Goal: Information Seeking & Learning: Learn about a topic

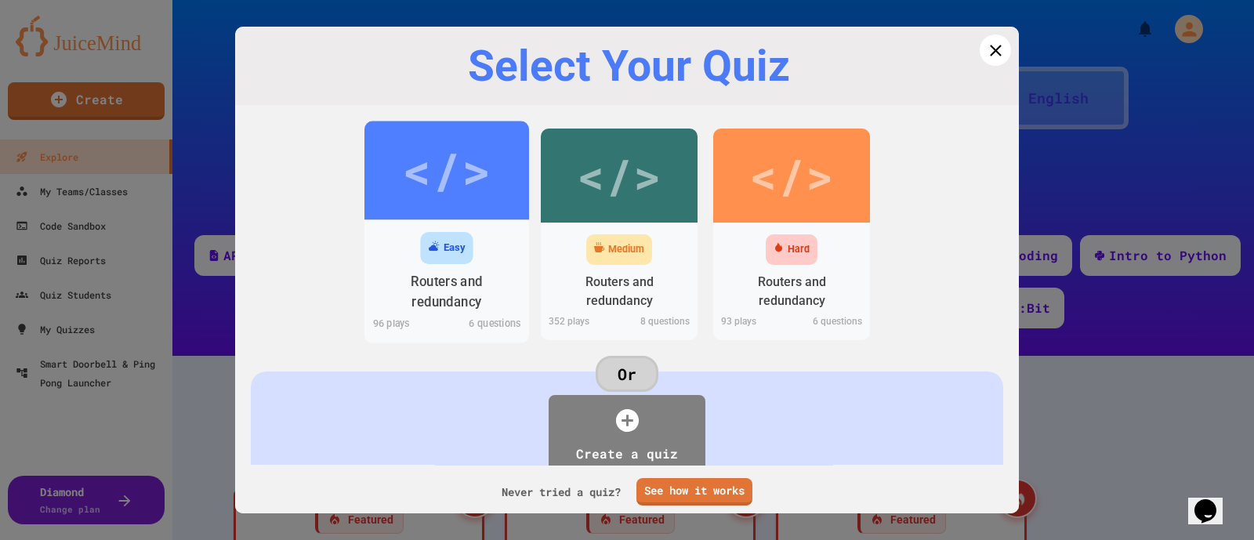
scroll to position [685, 0]
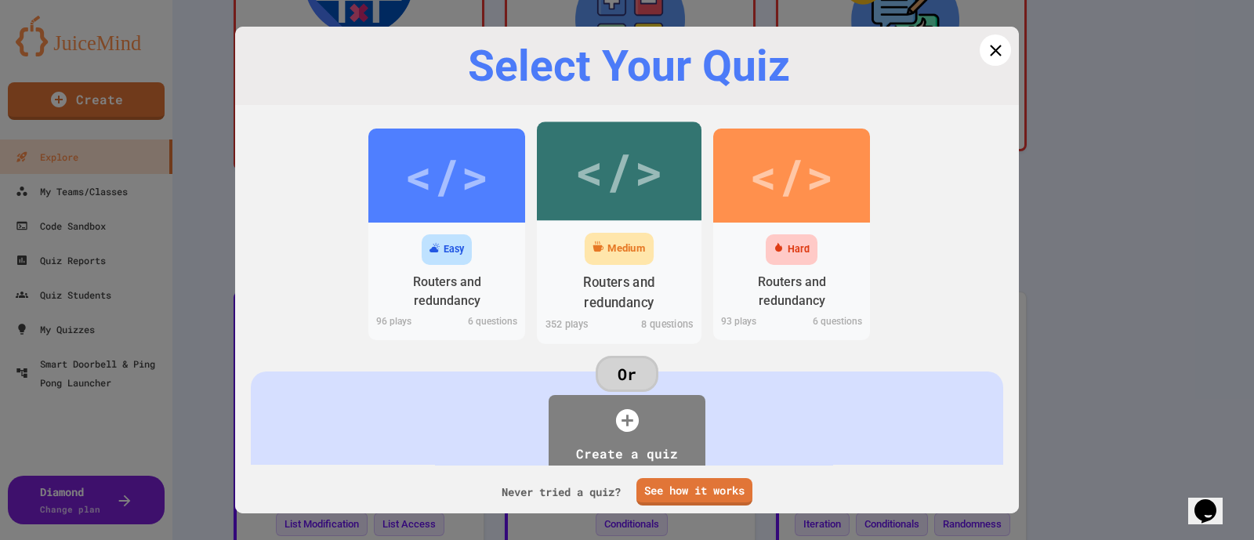
click at [605, 201] on div "</>" at bounding box center [618, 171] width 89 height 74
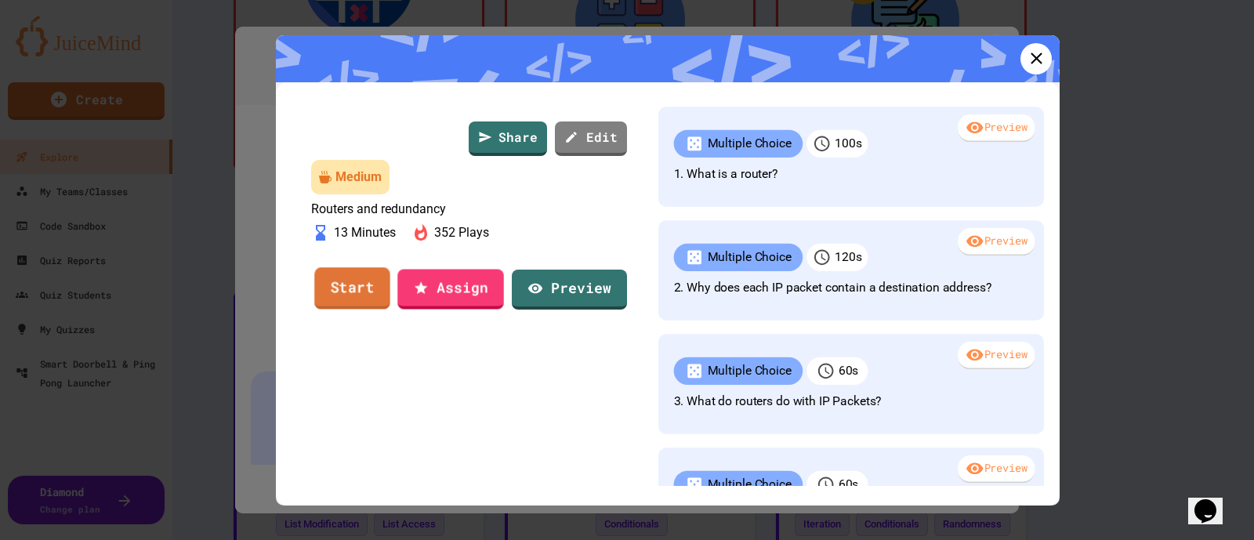
click at [354, 310] on link "Start" at bounding box center [352, 288] width 76 height 42
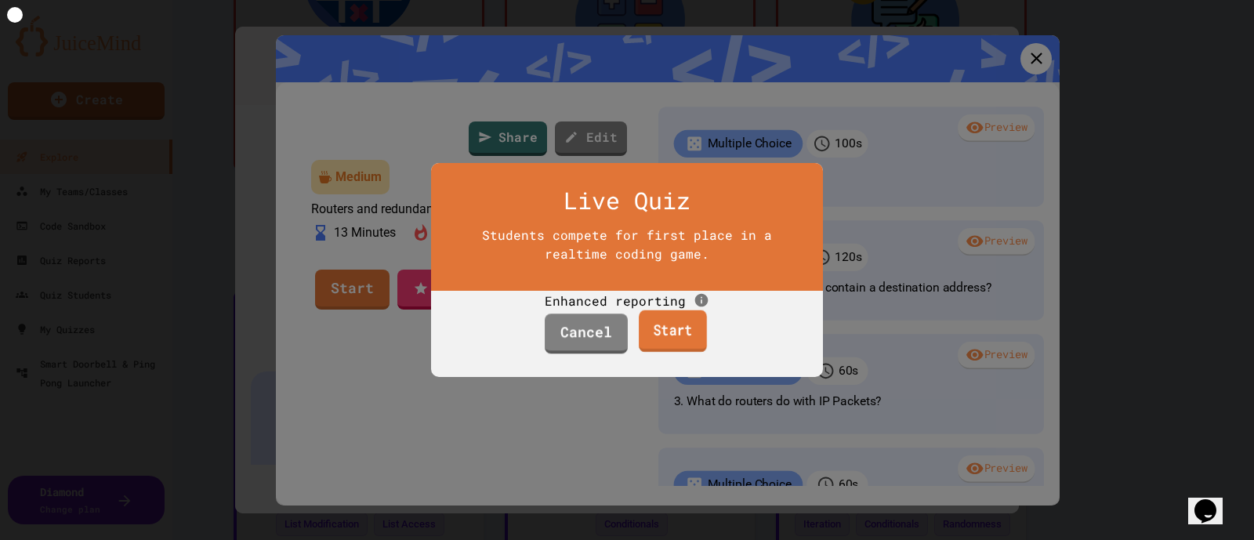
click at [690, 349] on link "Start" at bounding box center [673, 331] width 68 height 42
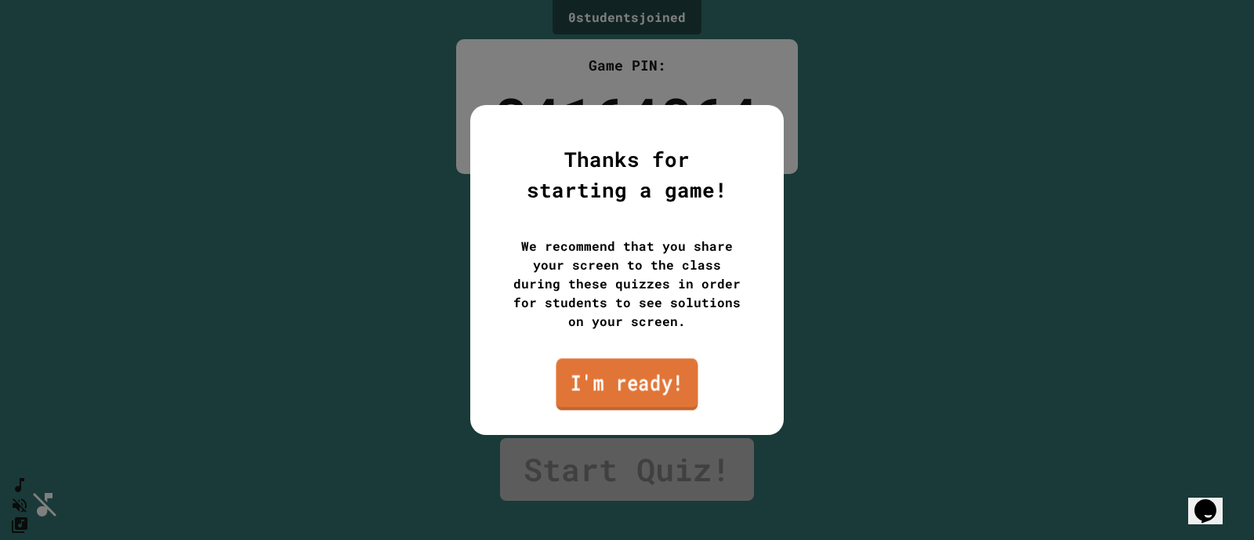
drag, startPoint x: 605, startPoint y: 375, endPoint x: 464, endPoint y: 347, distance: 143.7
click at [606, 375] on link "I'm ready!" at bounding box center [627, 384] width 142 height 52
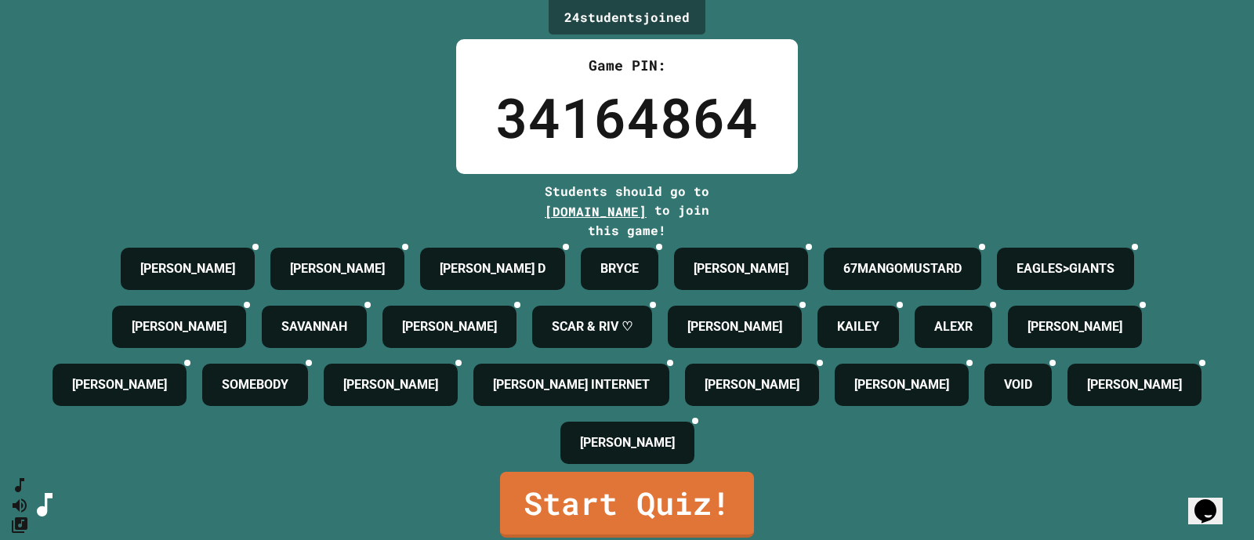
scroll to position [67, 0]
click at [621, 494] on link "Start Quiz!" at bounding box center [627, 505] width 254 height 66
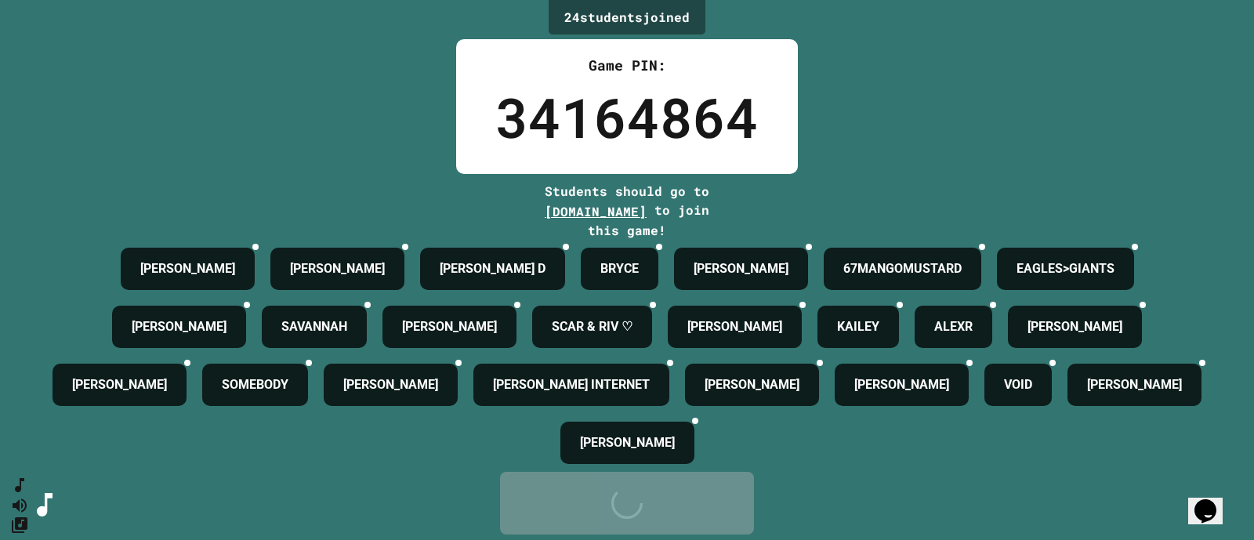
scroll to position [0, 0]
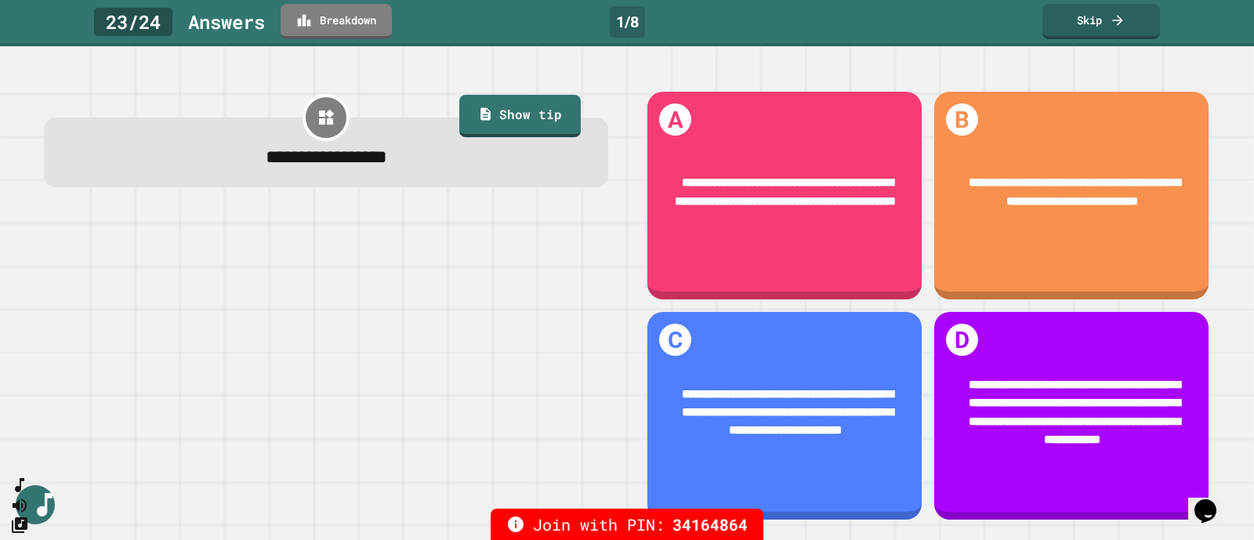
click at [1097, 27] on link "Skip" at bounding box center [1101, 21] width 118 height 35
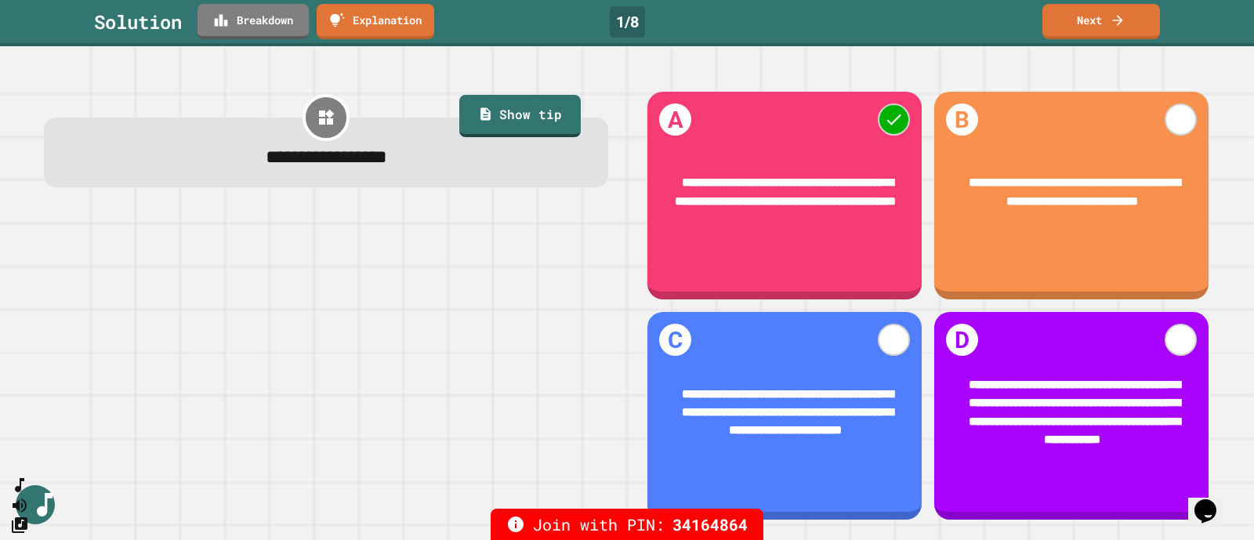
click at [1106, 24] on link "Next" at bounding box center [1101, 21] width 118 height 35
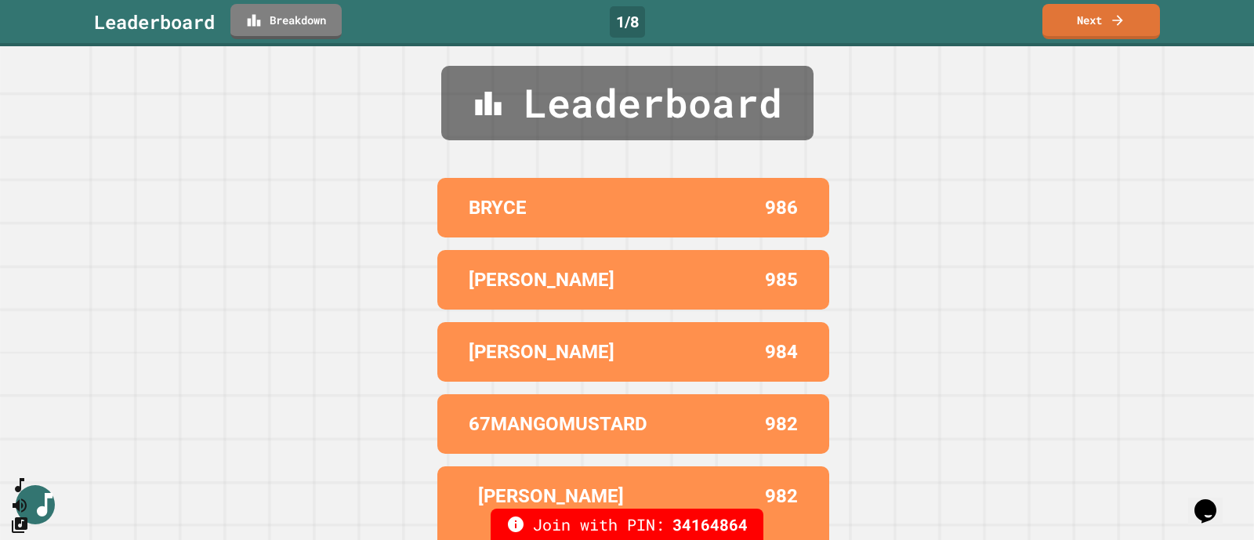
scroll to position [17, 0]
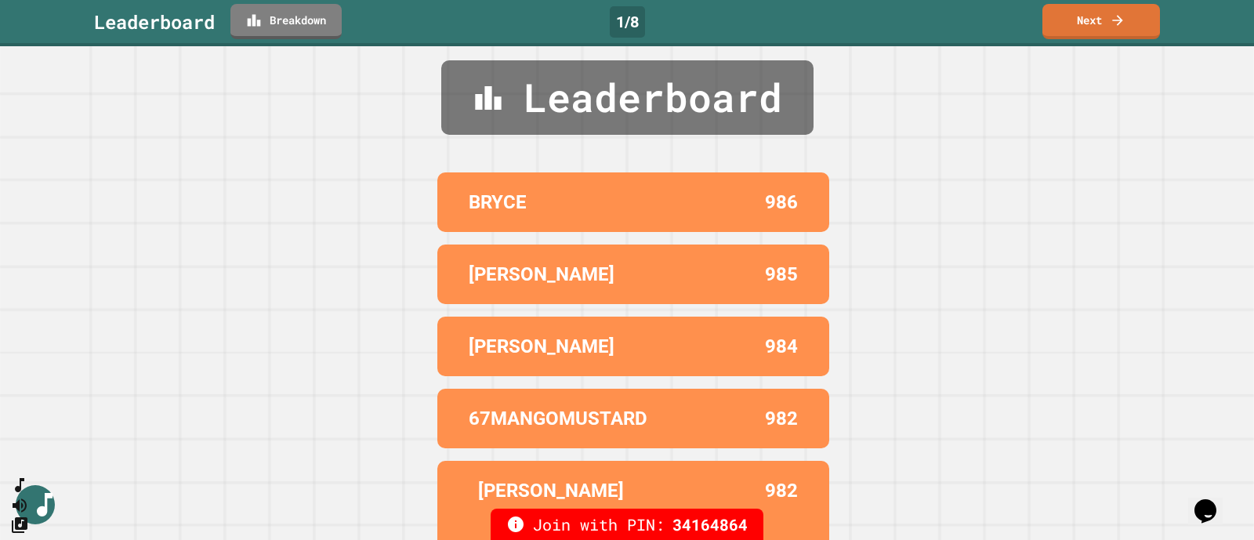
click at [1089, 16] on link "Next" at bounding box center [1101, 21] width 118 height 35
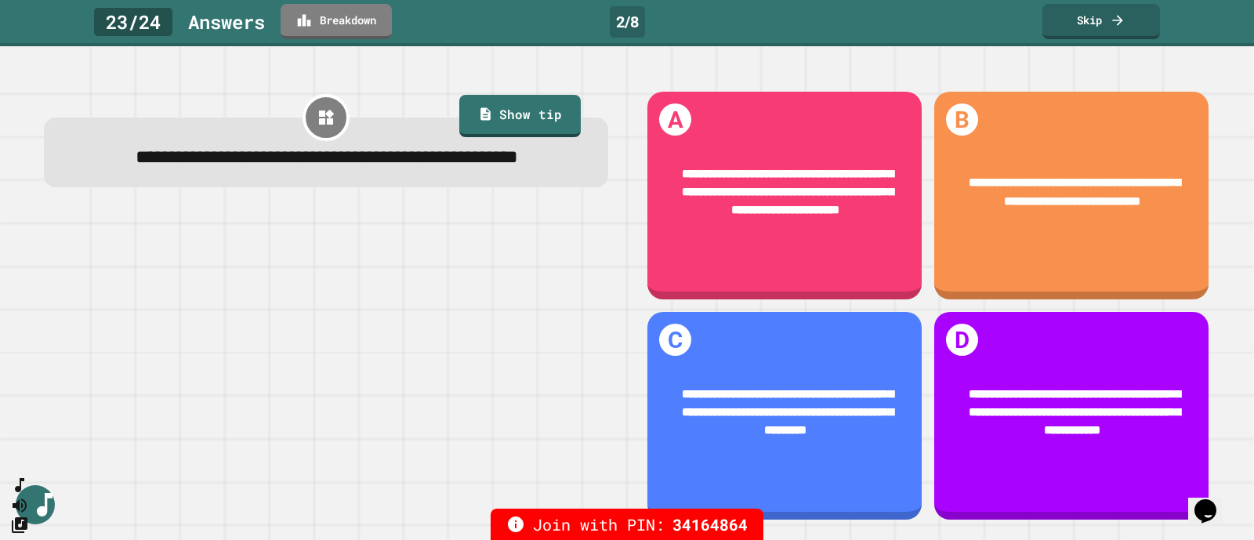
click at [1089, 24] on link "Skip" at bounding box center [1101, 21] width 118 height 35
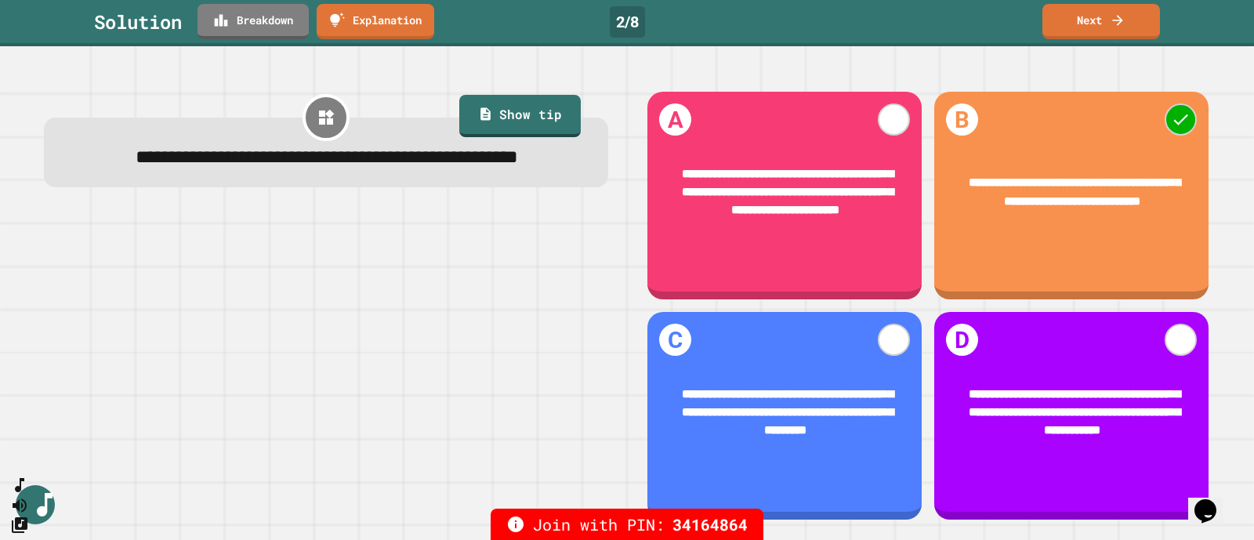
click at [1128, 33] on link "Next" at bounding box center [1101, 21] width 118 height 35
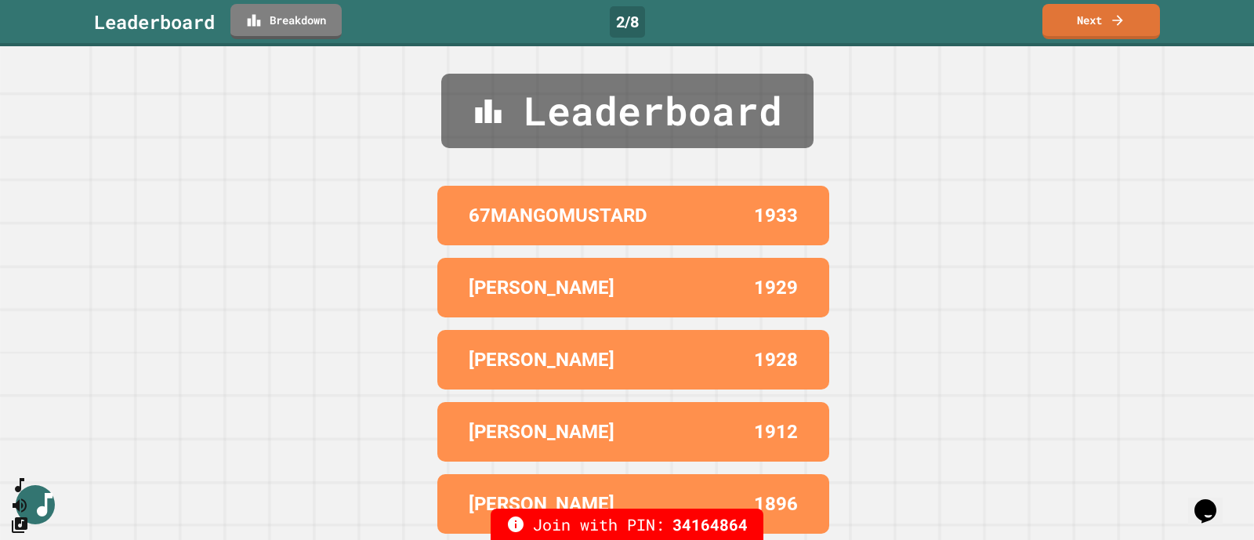
scroll to position [17, 0]
click at [1111, 34] on link "Next" at bounding box center [1101, 21] width 118 height 35
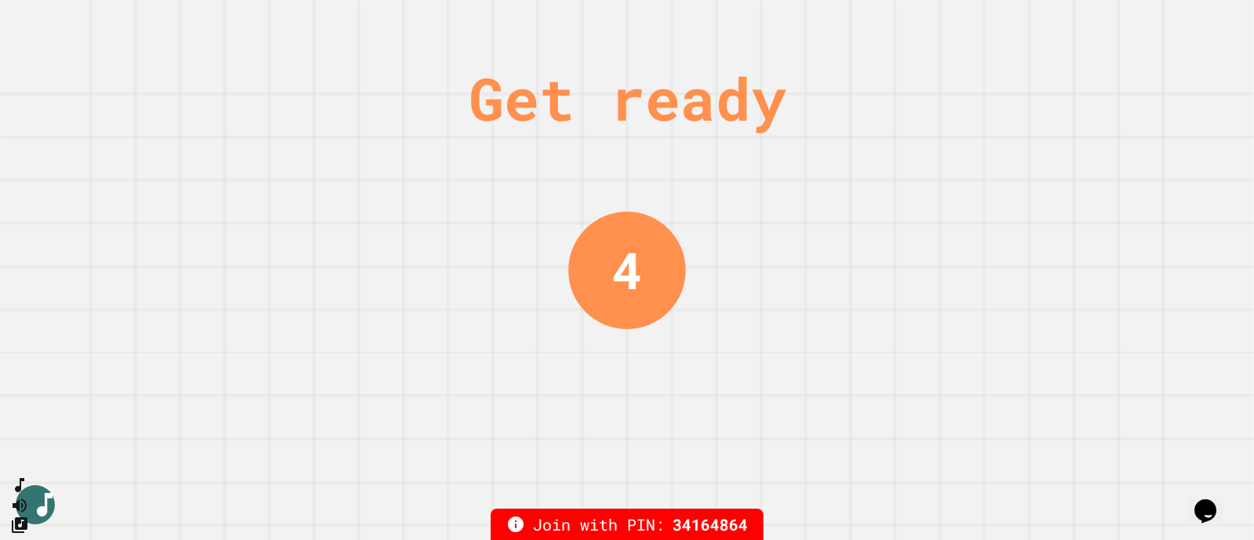
scroll to position [0, 0]
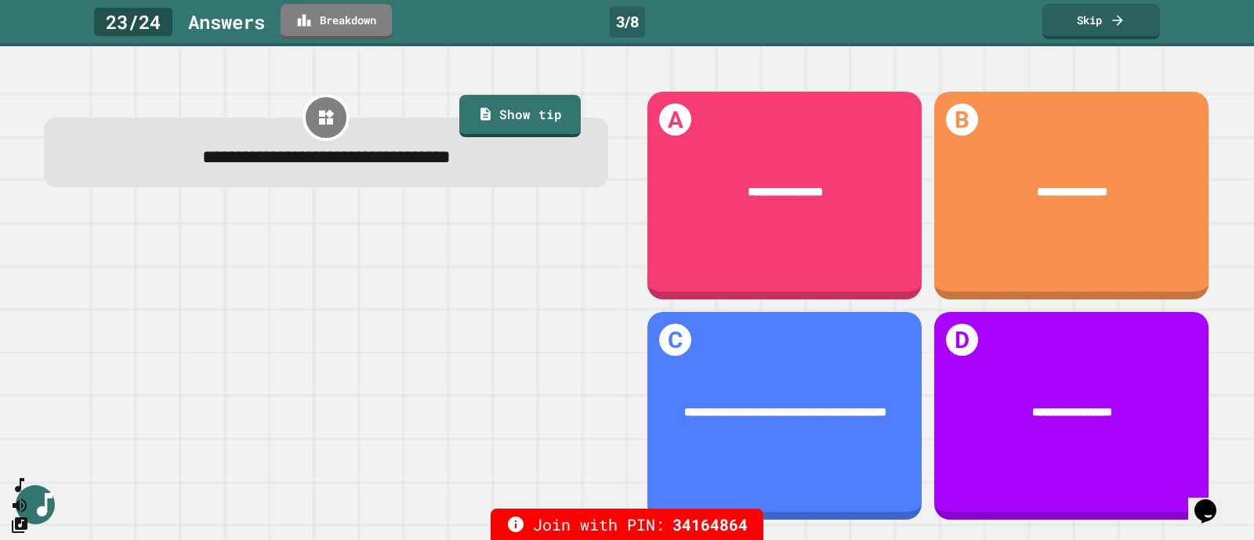
click at [1120, 20] on icon at bounding box center [1117, 20] width 10 height 10
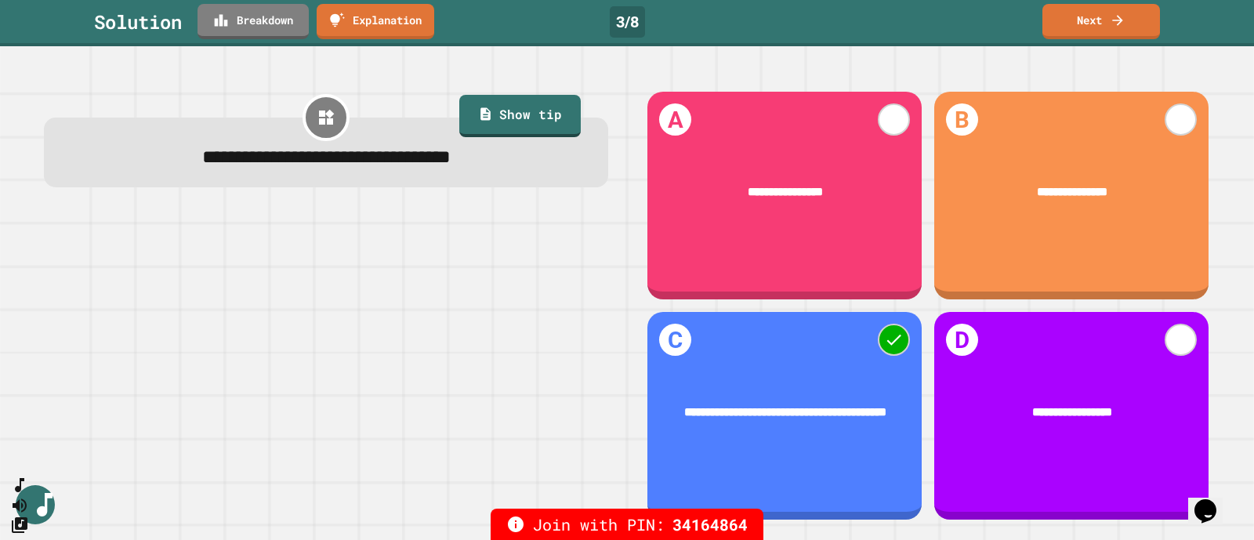
click at [1098, 28] on link "Next" at bounding box center [1101, 21] width 118 height 35
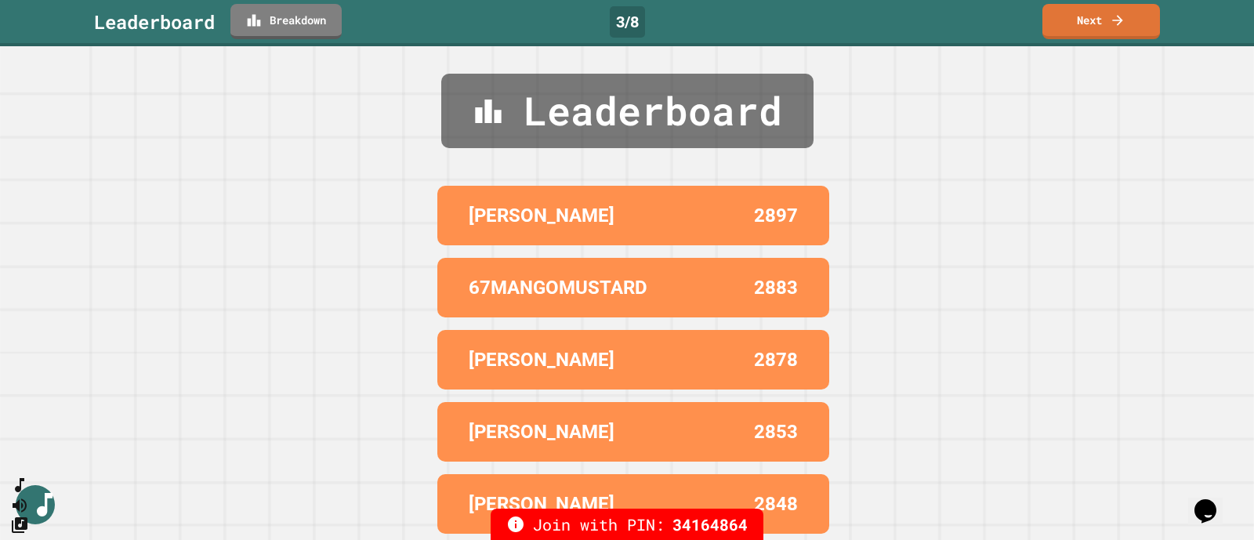
scroll to position [14, 0]
click at [1124, 19] on icon at bounding box center [1118, 21] width 16 height 16
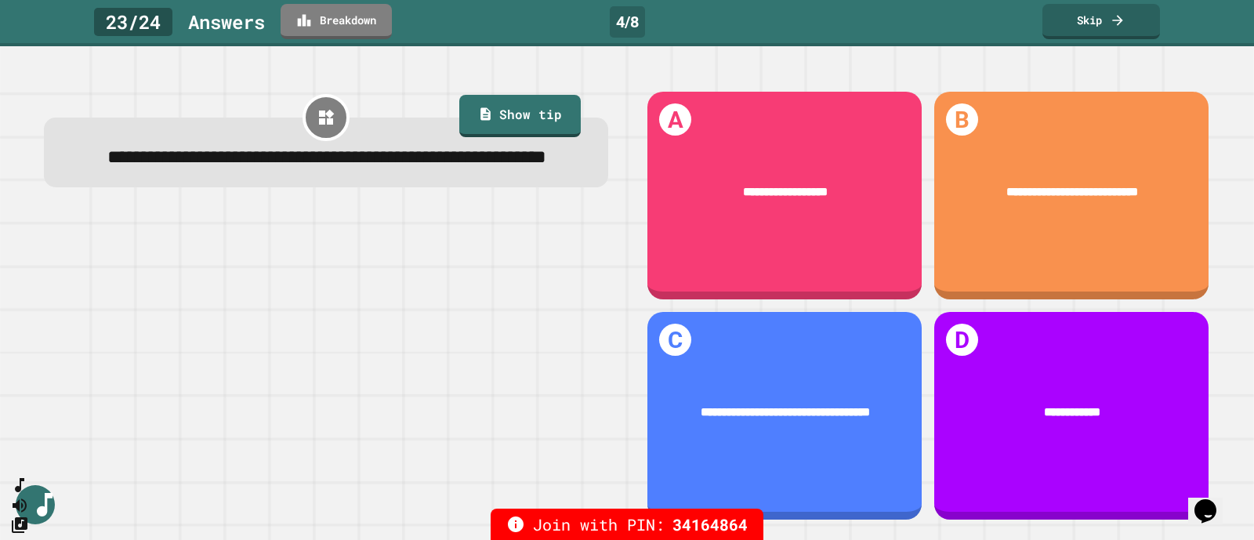
click at [1136, 25] on link "Skip" at bounding box center [1101, 21] width 118 height 35
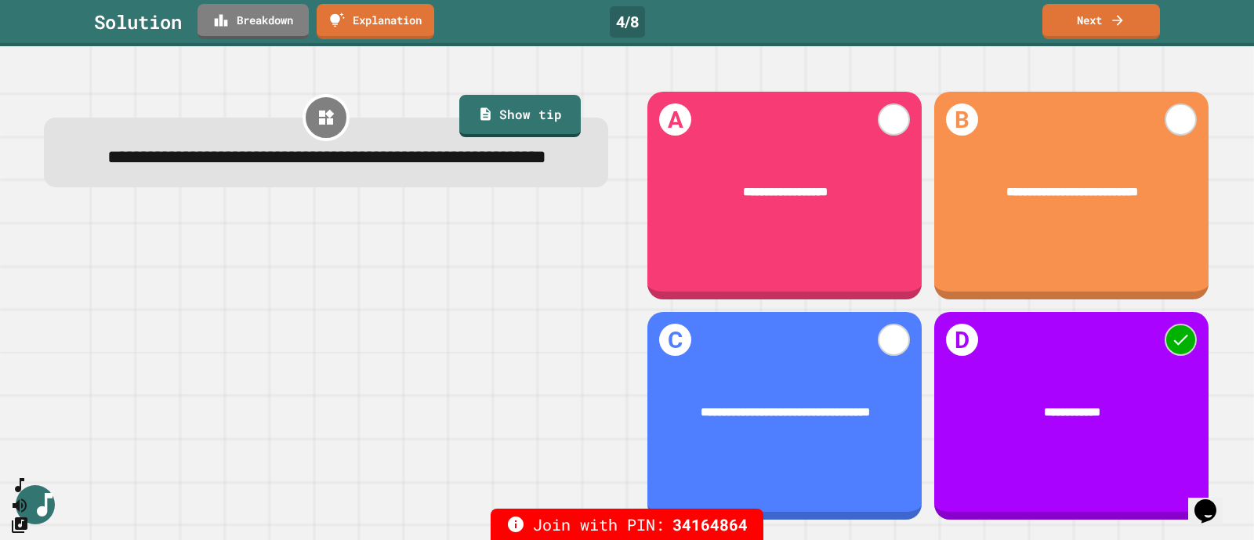
click at [1099, 25] on link "Next" at bounding box center [1101, 21] width 118 height 35
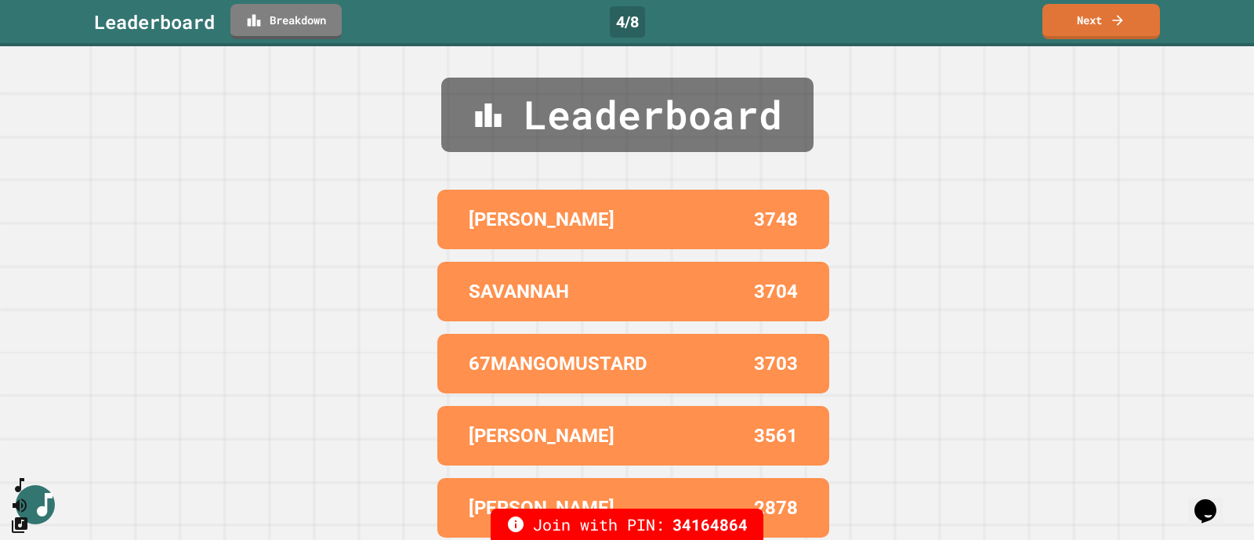
scroll to position [17, 0]
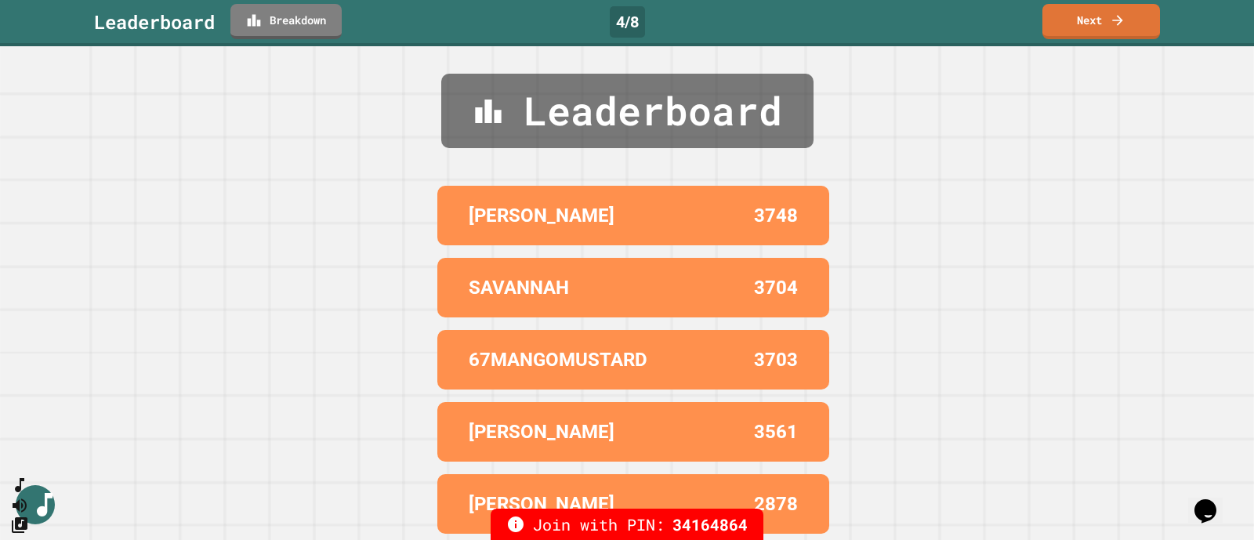
click at [1121, 22] on icon at bounding box center [1118, 21] width 16 height 16
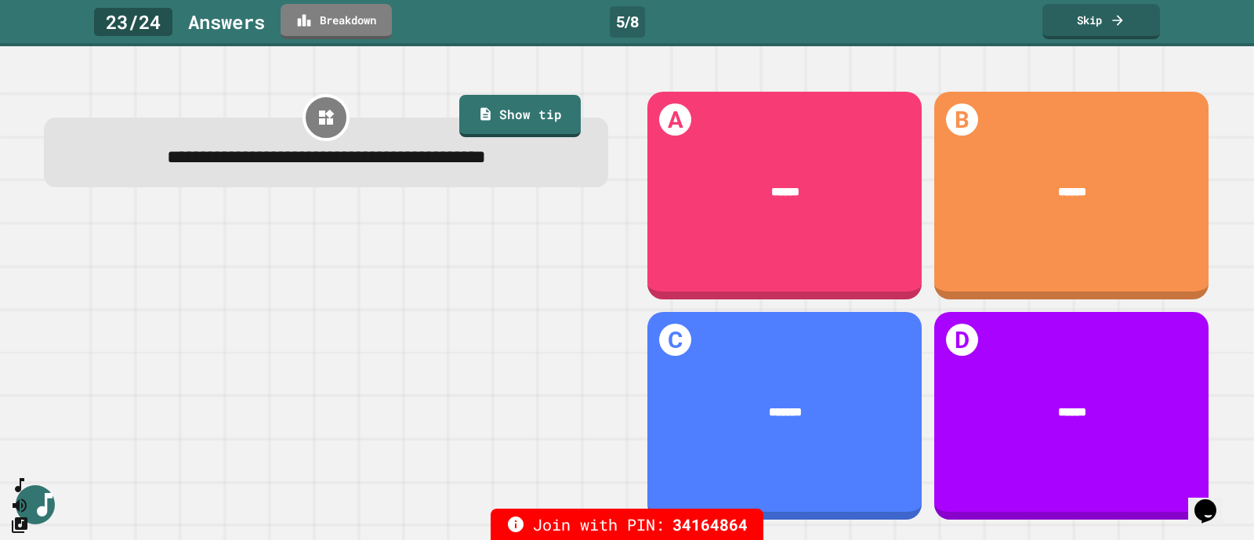
click at [1137, 18] on link "Skip" at bounding box center [1101, 21] width 118 height 35
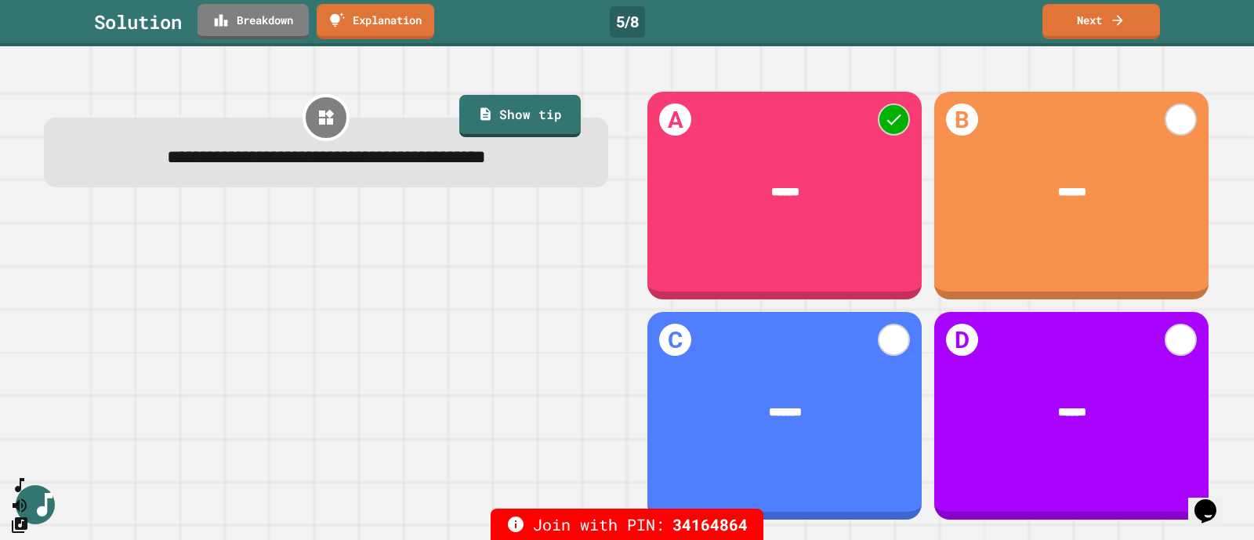
click at [1117, 20] on icon at bounding box center [1118, 21] width 16 height 16
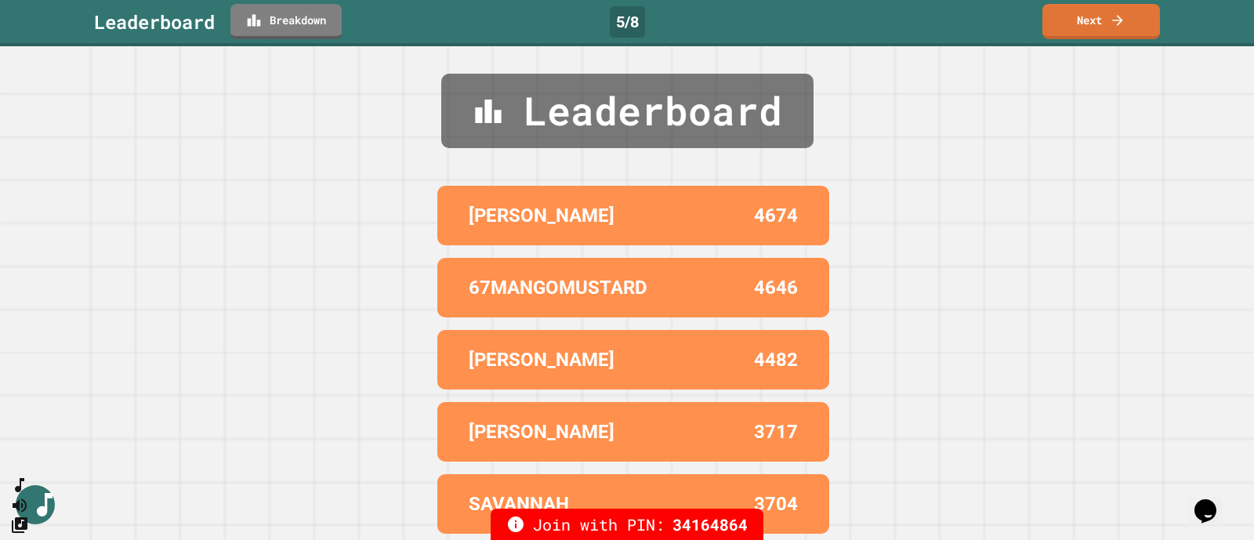
scroll to position [14, 0]
click at [1120, 22] on icon at bounding box center [1118, 21] width 16 height 16
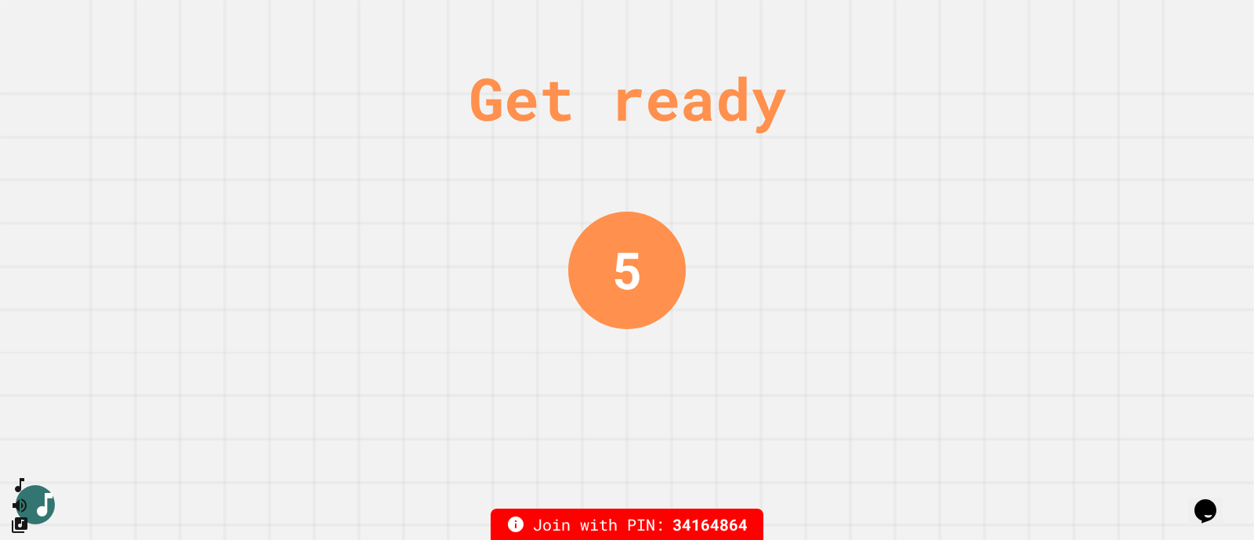
scroll to position [0, 0]
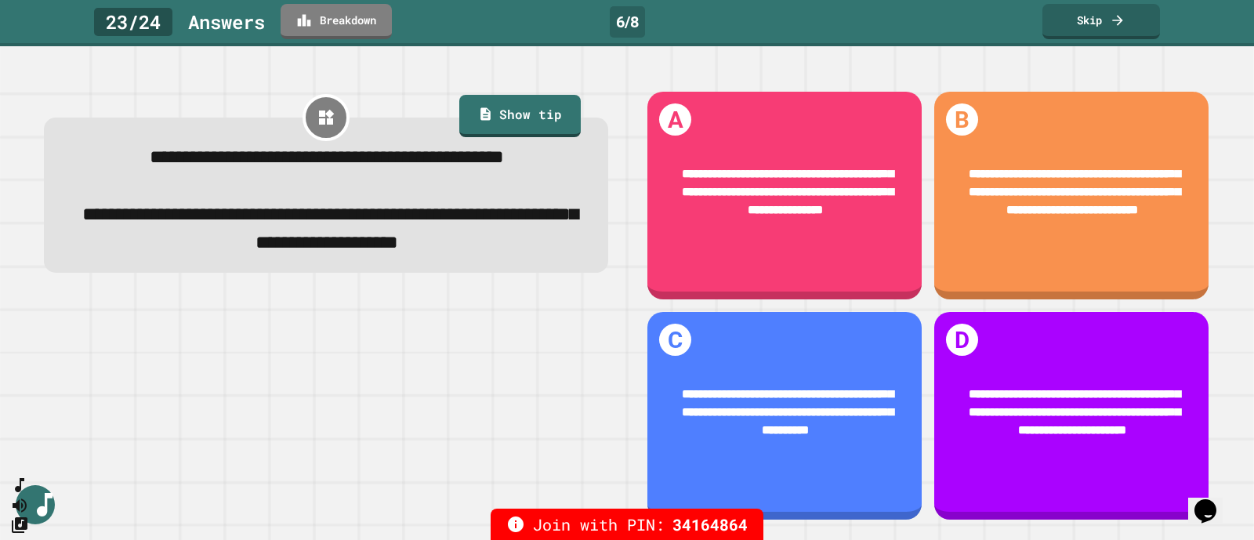
click at [1135, 25] on link "Skip" at bounding box center [1101, 21] width 118 height 35
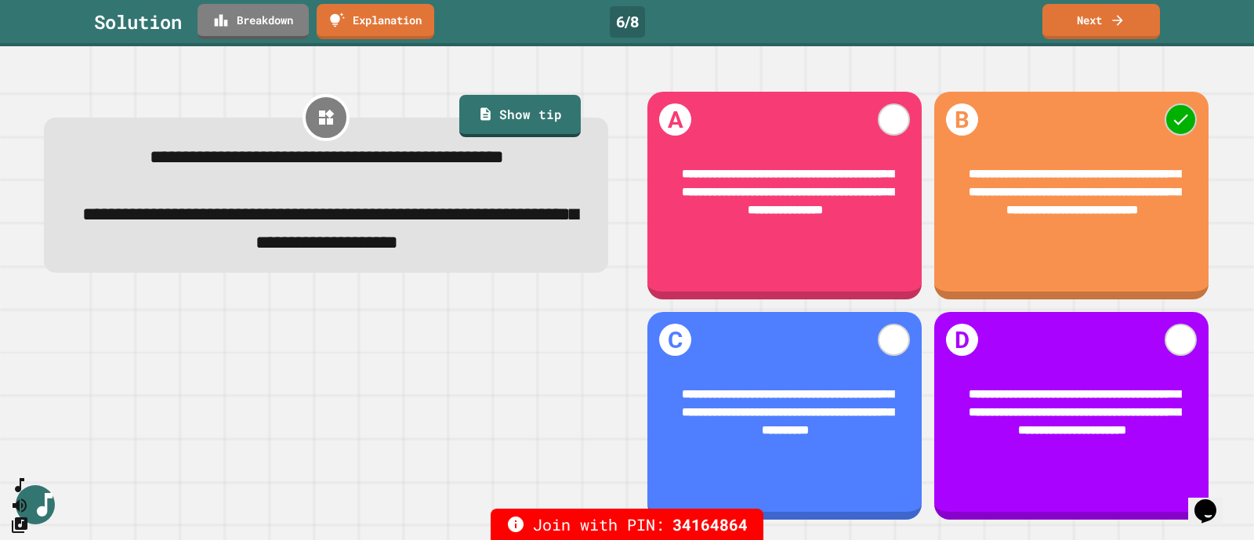
click at [1138, 17] on link "Next" at bounding box center [1101, 21] width 118 height 35
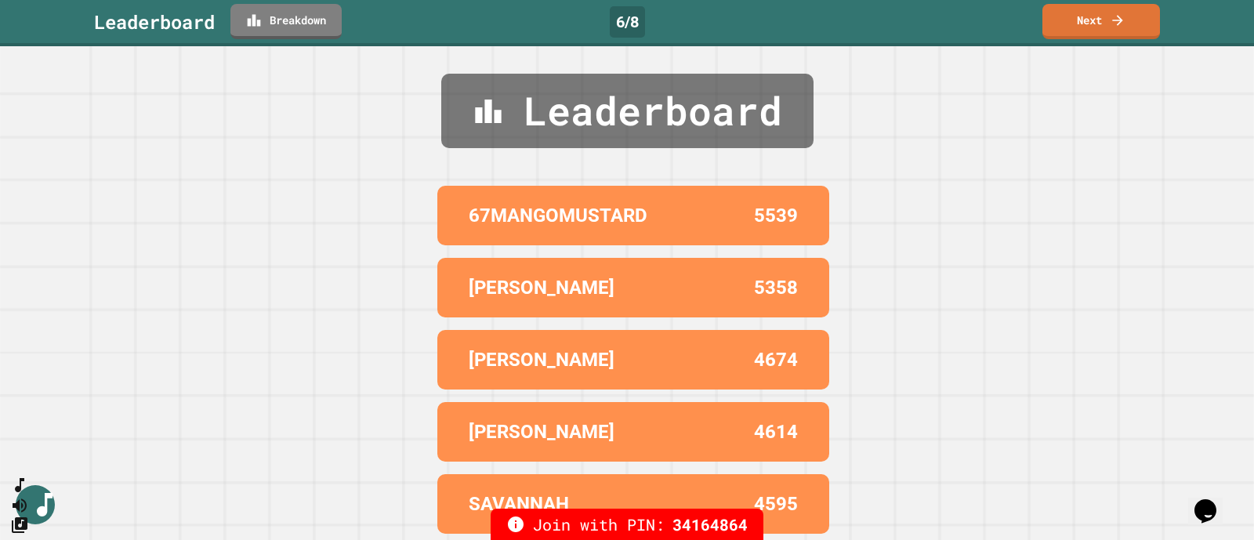
scroll to position [16, 0]
click at [1080, 25] on link "Next" at bounding box center [1101, 21] width 118 height 35
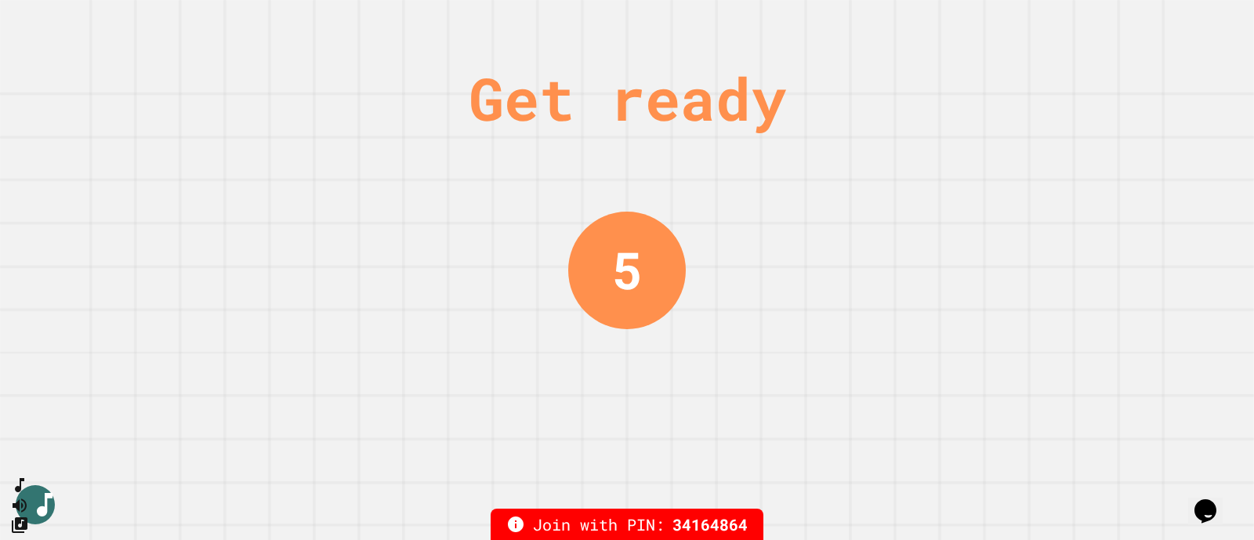
scroll to position [0, 0]
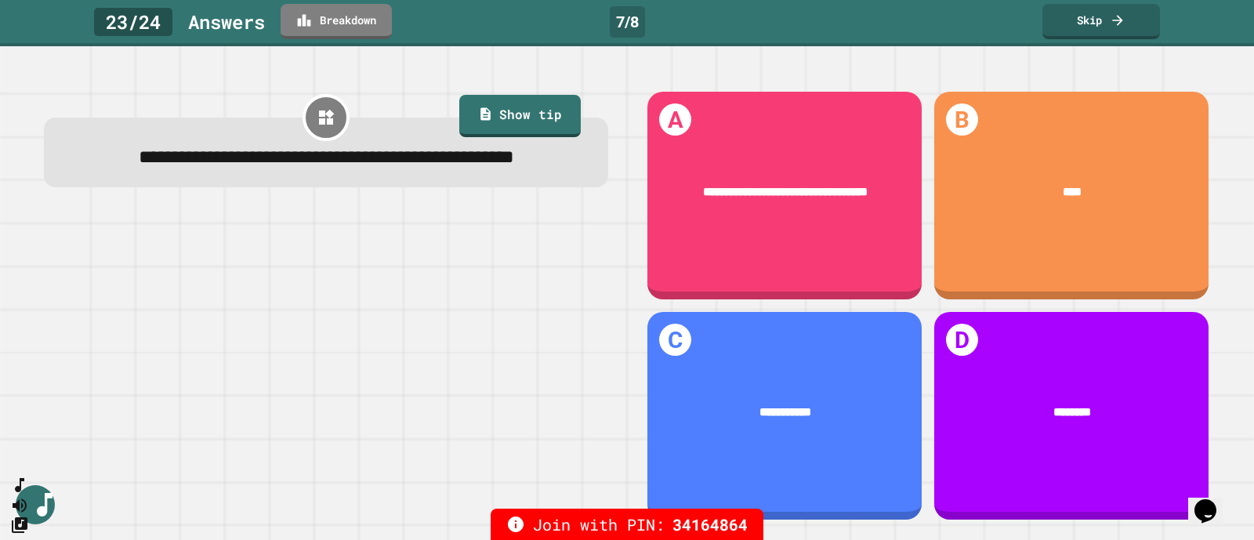
click at [1096, 19] on link "Skip" at bounding box center [1101, 21] width 118 height 35
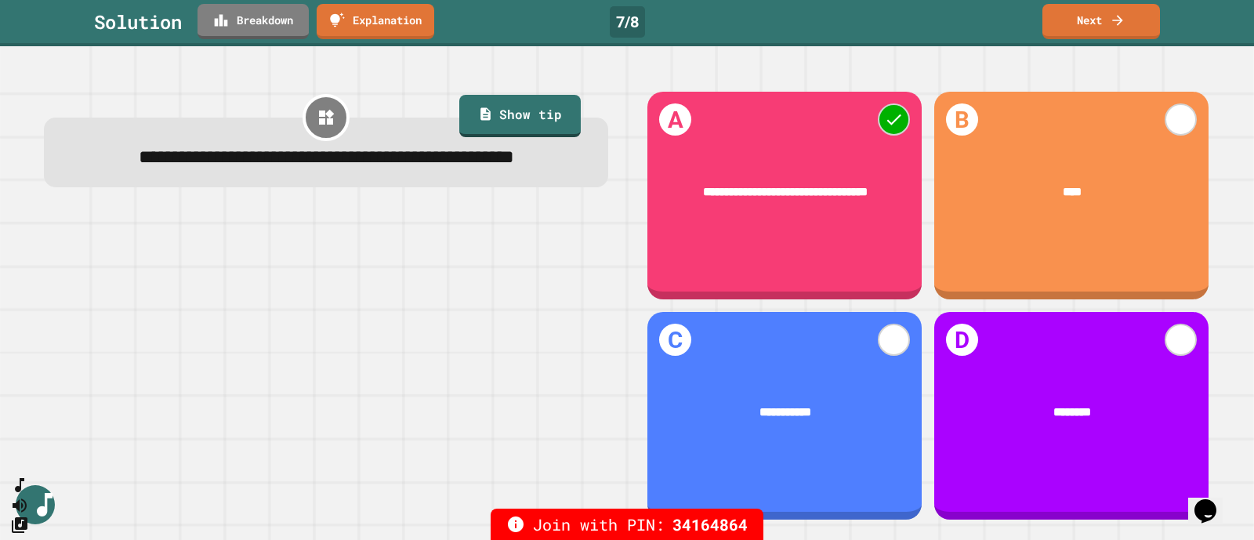
click at [1141, 24] on link "Next" at bounding box center [1101, 21] width 118 height 35
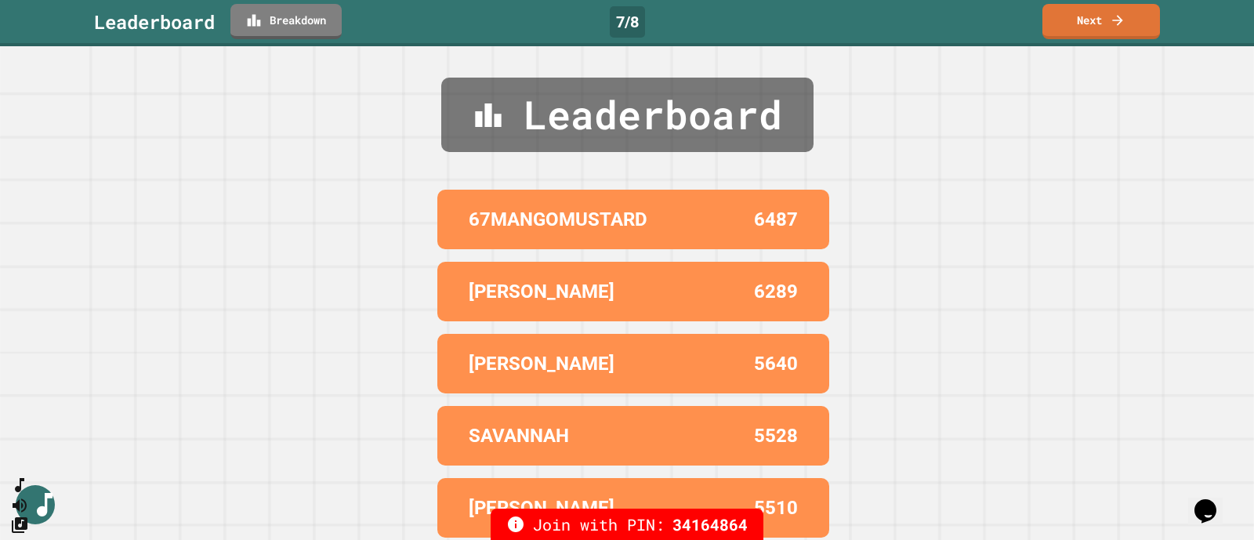
click at [1110, 24] on icon at bounding box center [1118, 21] width 16 height 16
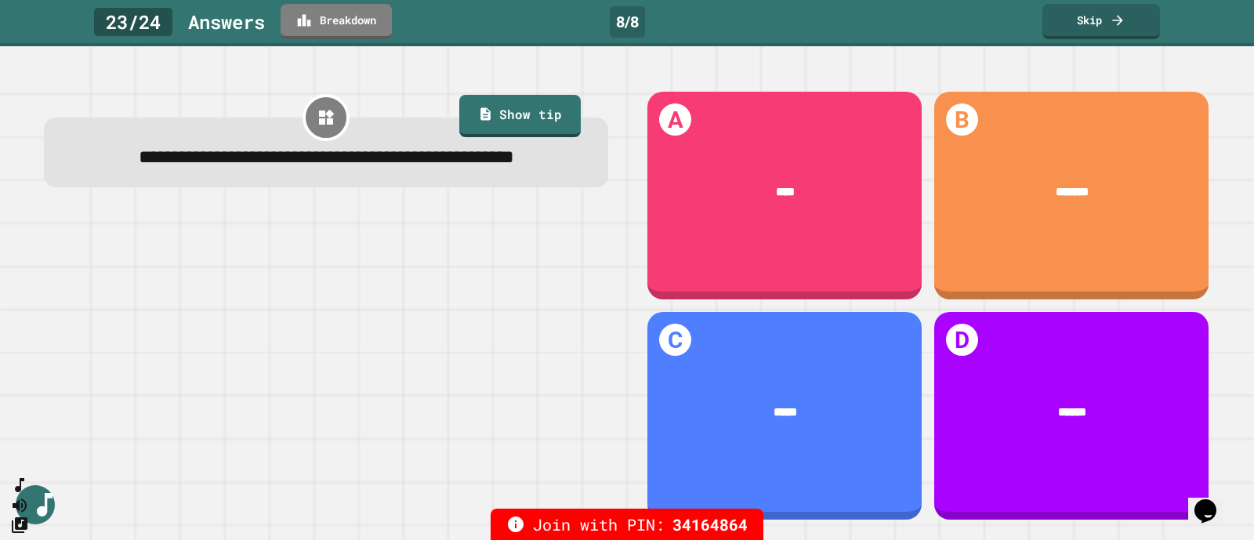
click at [1088, 21] on link "Skip" at bounding box center [1101, 21] width 118 height 35
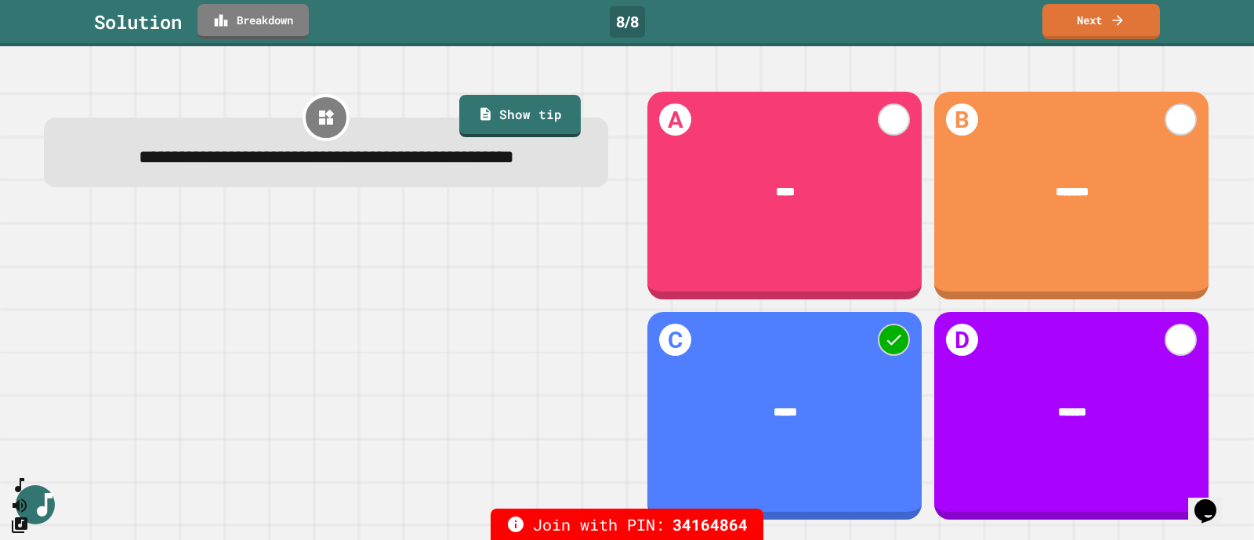
click at [1097, 13] on link "Next" at bounding box center [1101, 21] width 118 height 35
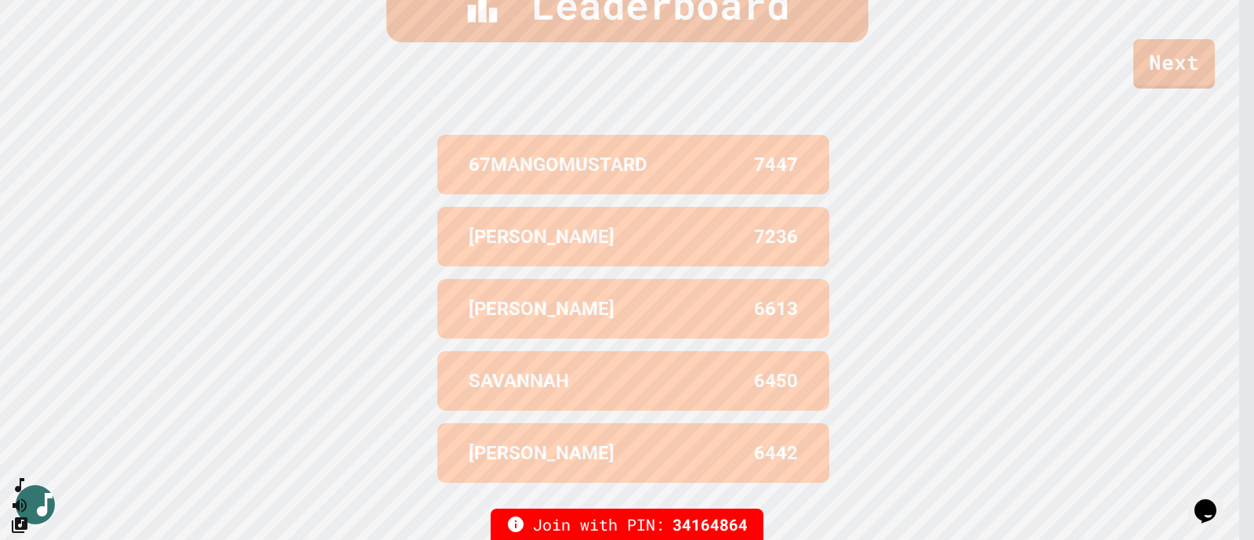
scroll to position [653, 0]
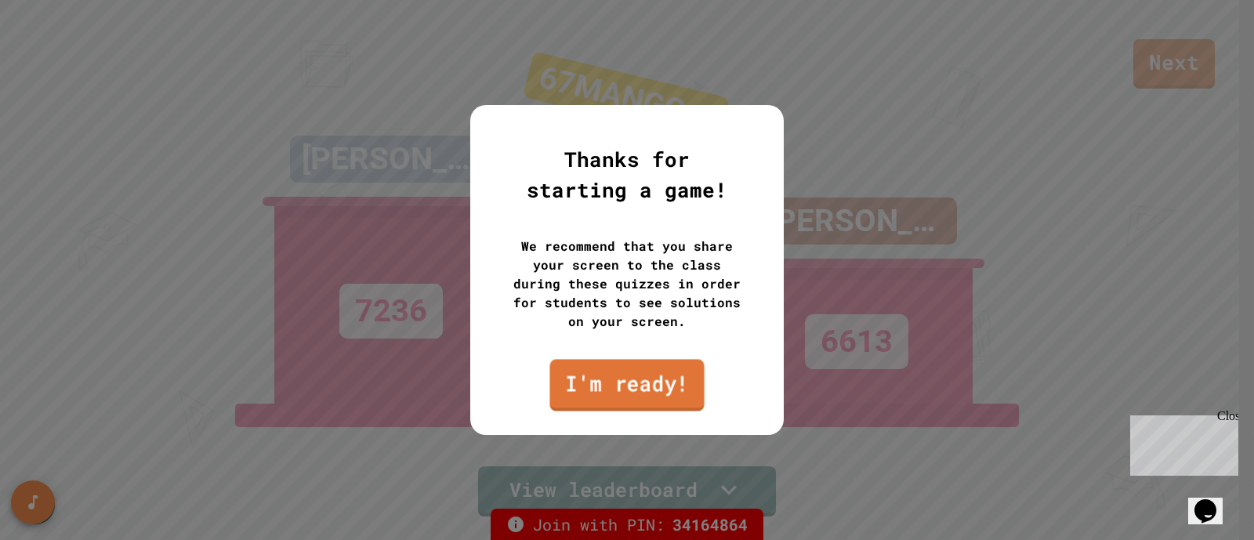
drag, startPoint x: 661, startPoint y: 382, endPoint x: 658, endPoint y: 367, distance: 15.8
click at [661, 382] on link "I'm ready!" at bounding box center [626, 385] width 154 height 52
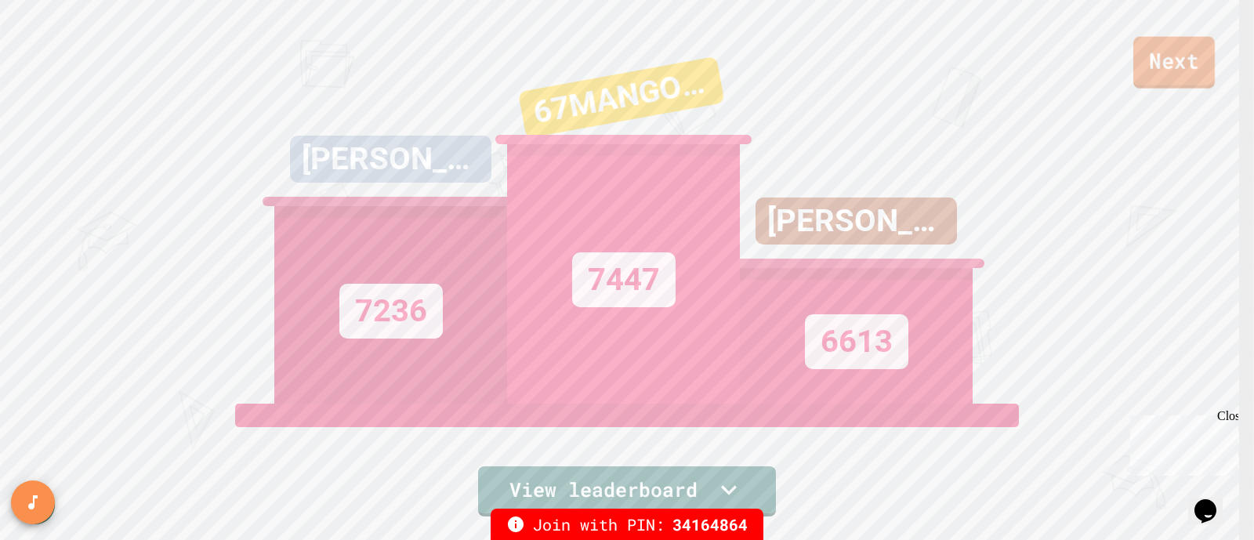
click at [1167, 52] on link "Next" at bounding box center [1173, 63] width 81 height 52
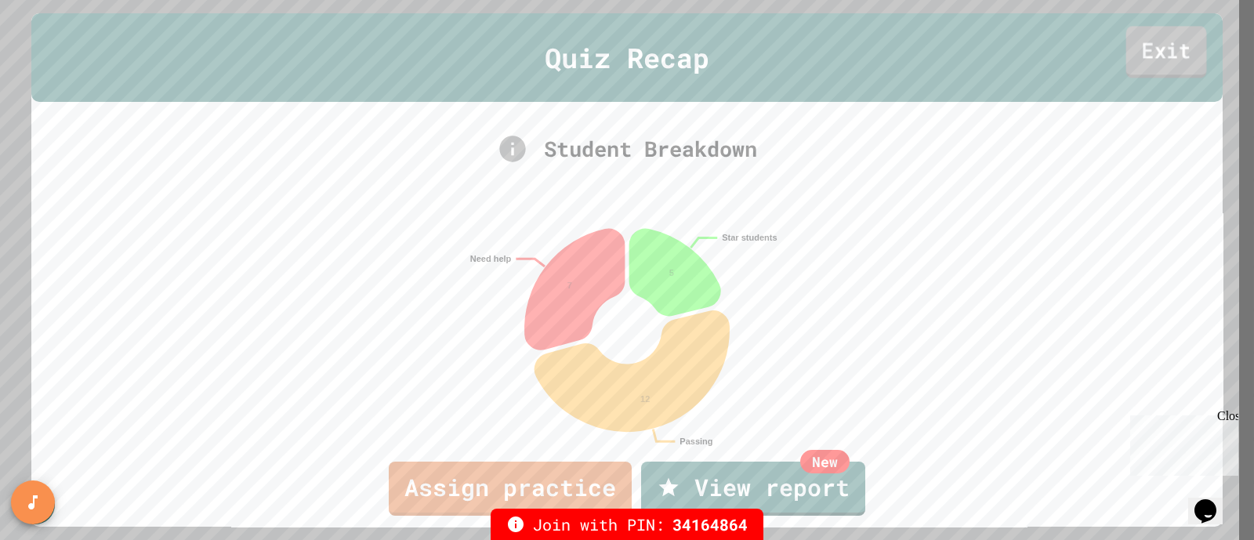
click at [1126, 53] on link "Exit" at bounding box center [1166, 53] width 81 height 52
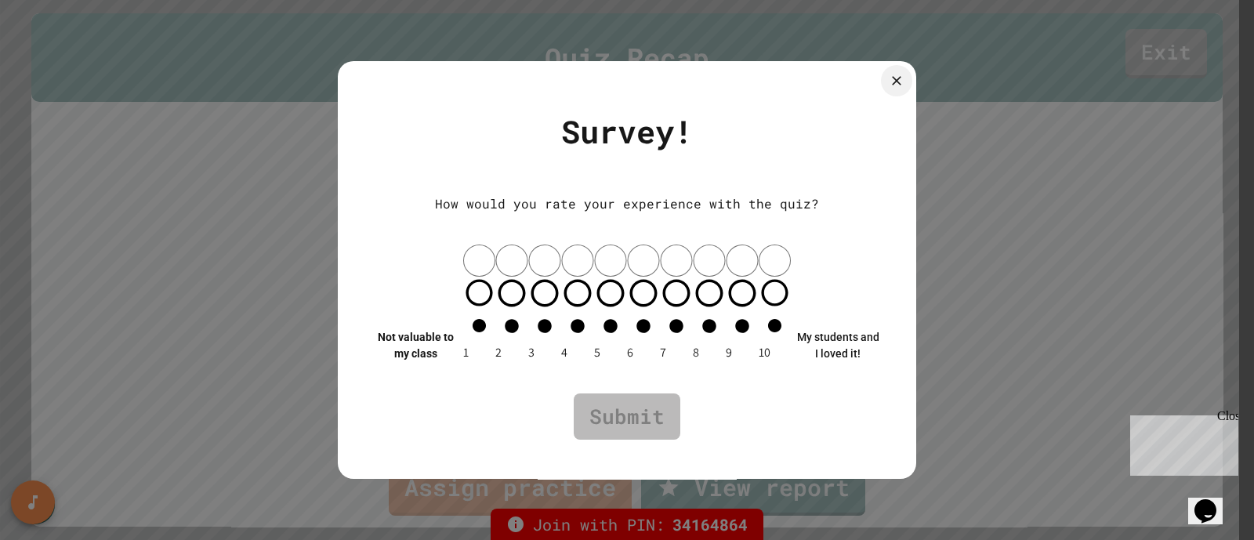
click at [879, 112] on div "Survey! How would you rate your experience with the quiz? Not valuable to my cl…" at bounding box center [627, 270] width 579 height 418
click at [893, 90] on icon at bounding box center [896, 80] width 19 height 19
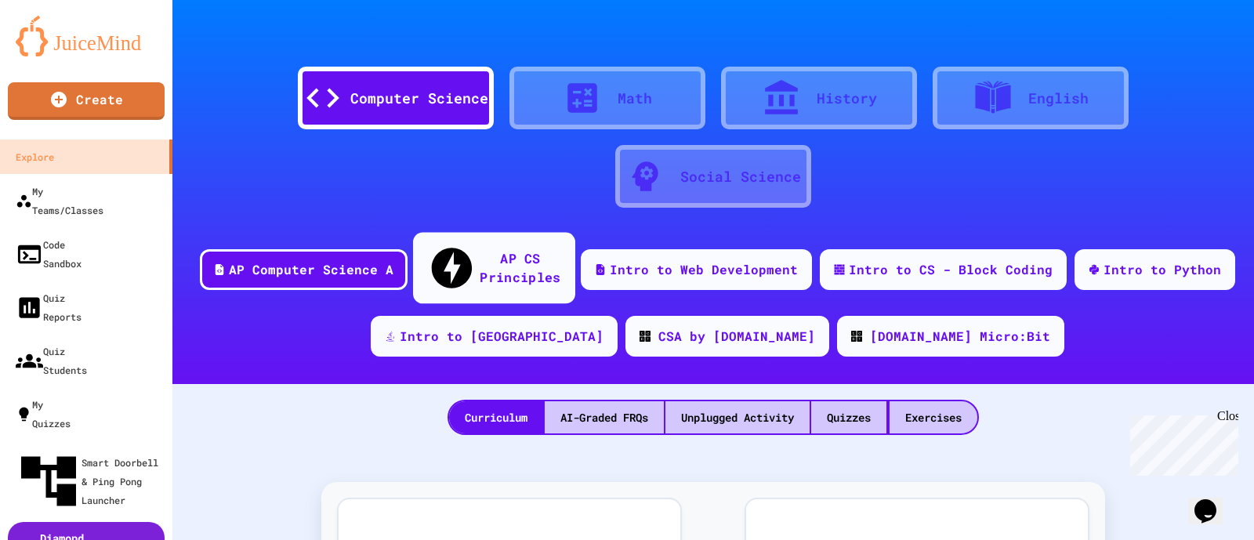
click at [498, 257] on div "AP CS Principles" at bounding box center [520, 267] width 81 height 38
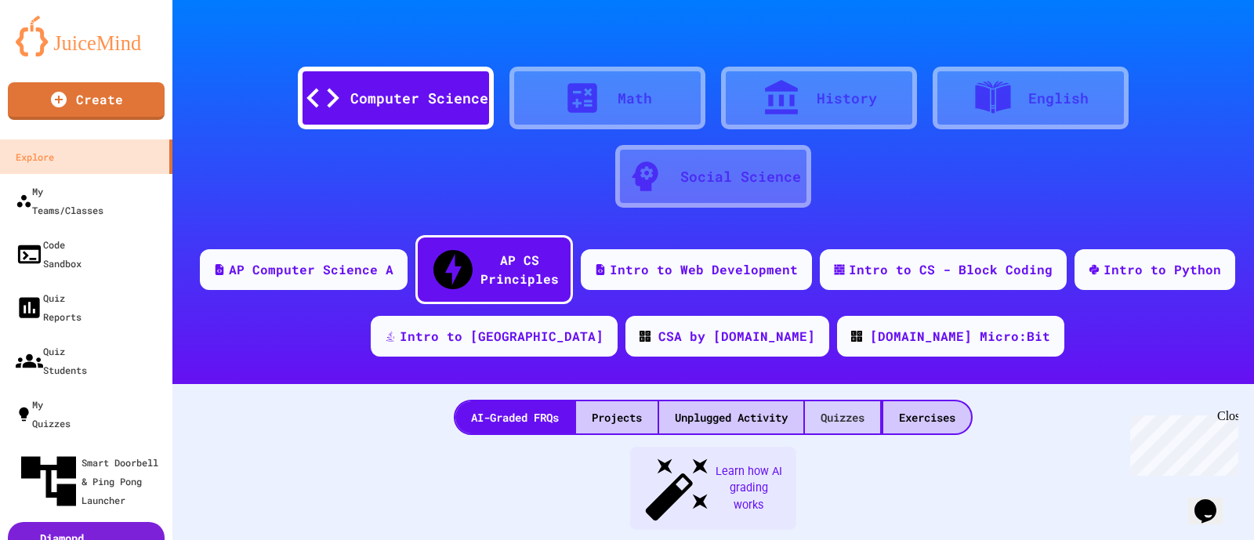
click at [807, 401] on div "Quizzes" at bounding box center [842, 417] width 75 height 32
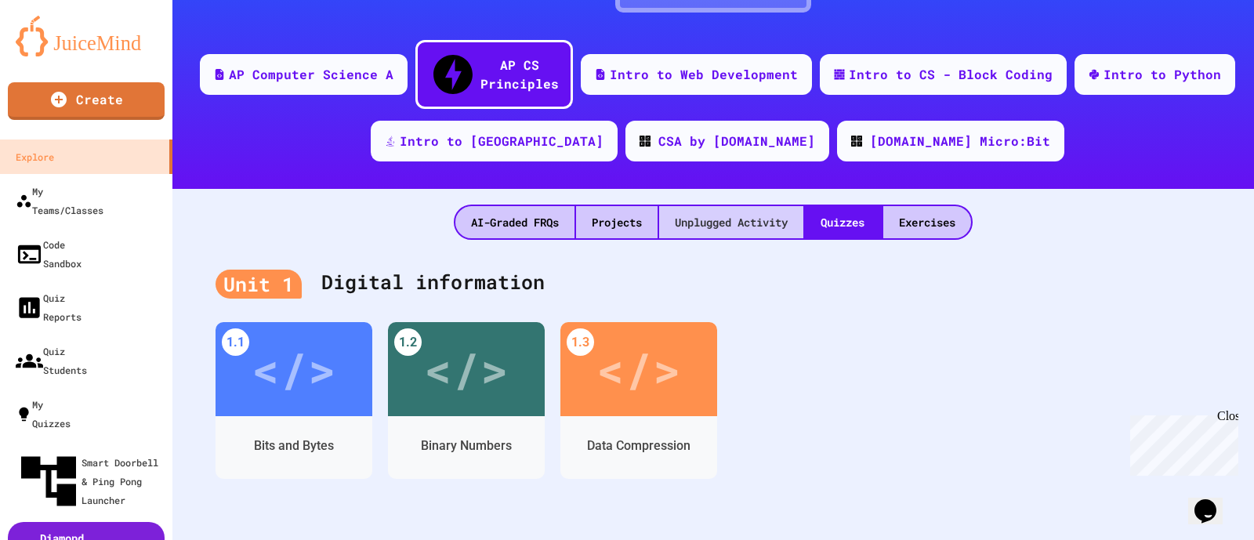
scroll to position [490, 0]
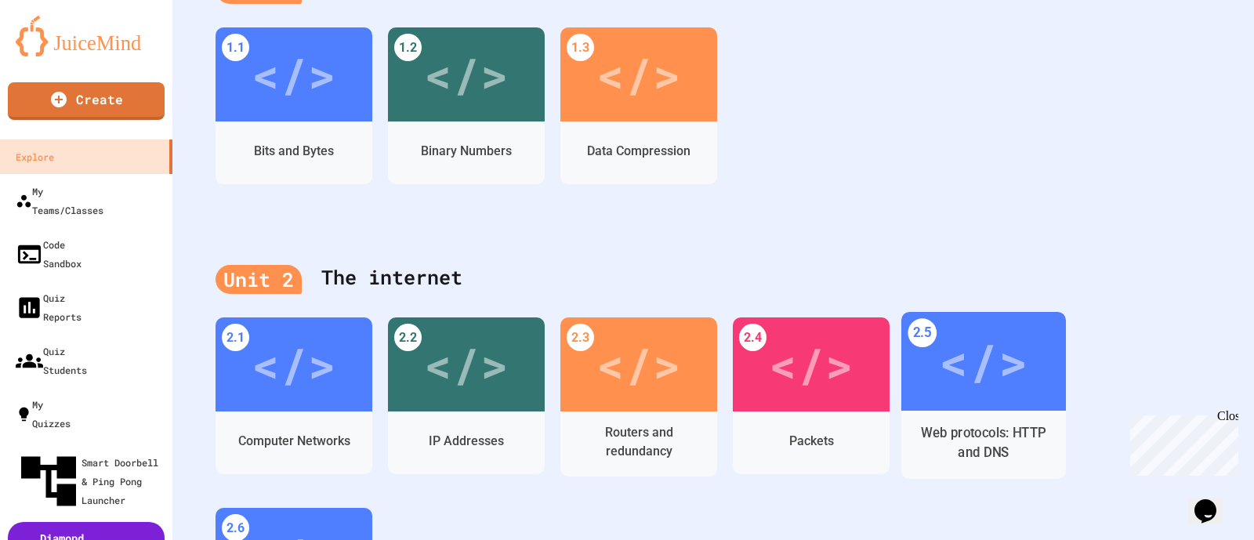
click at [926, 348] on div "</>" at bounding box center [983, 361] width 165 height 99
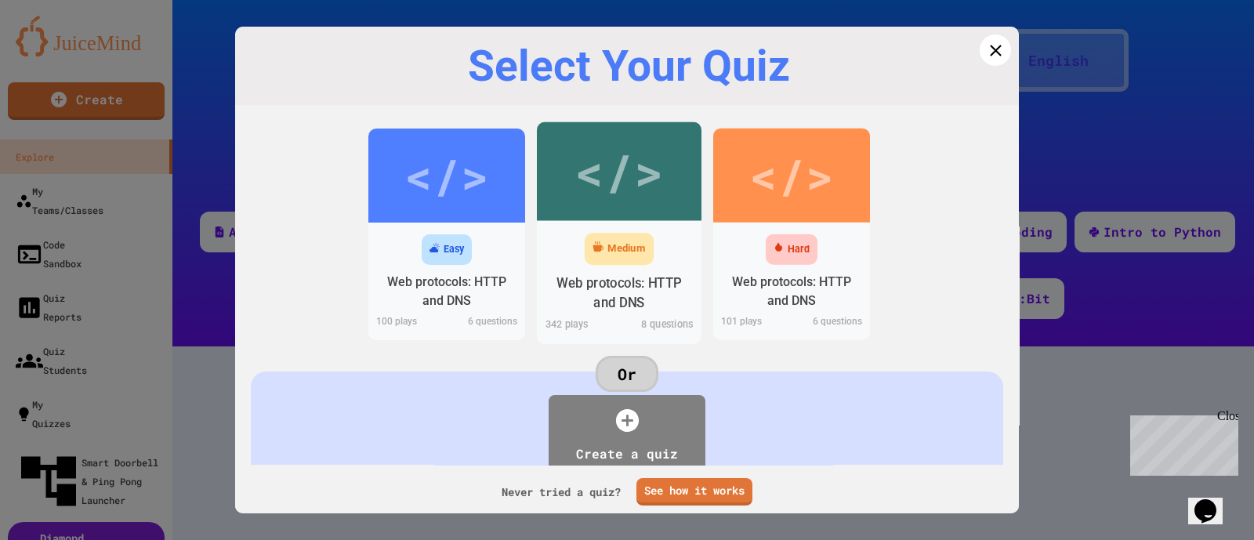
click at [611, 167] on div "</>" at bounding box center [618, 172] width 89 height 74
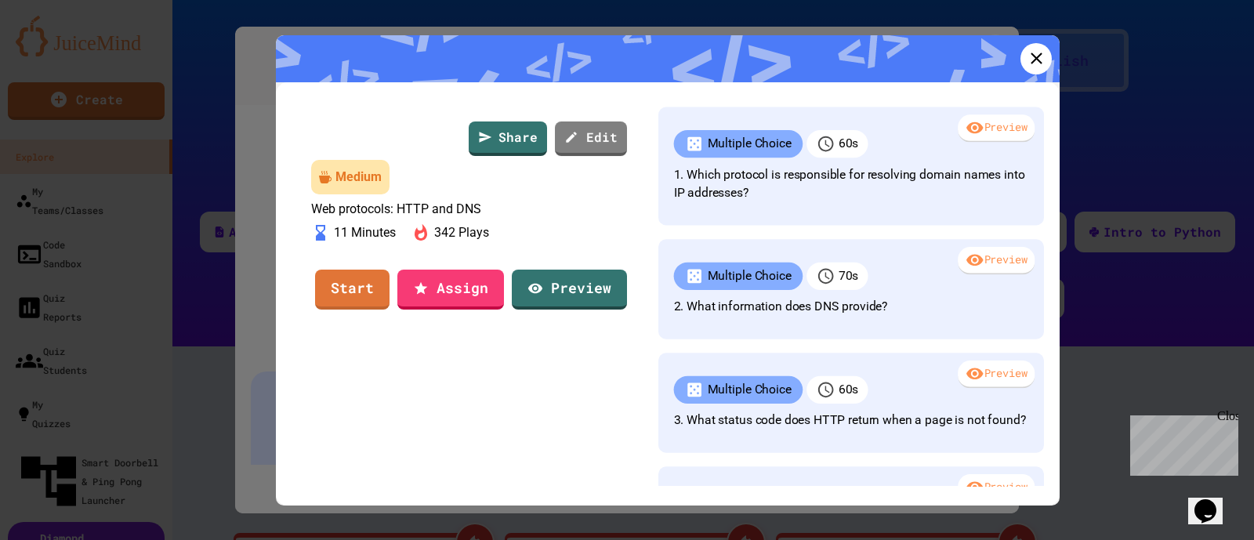
scroll to position [490, 0]
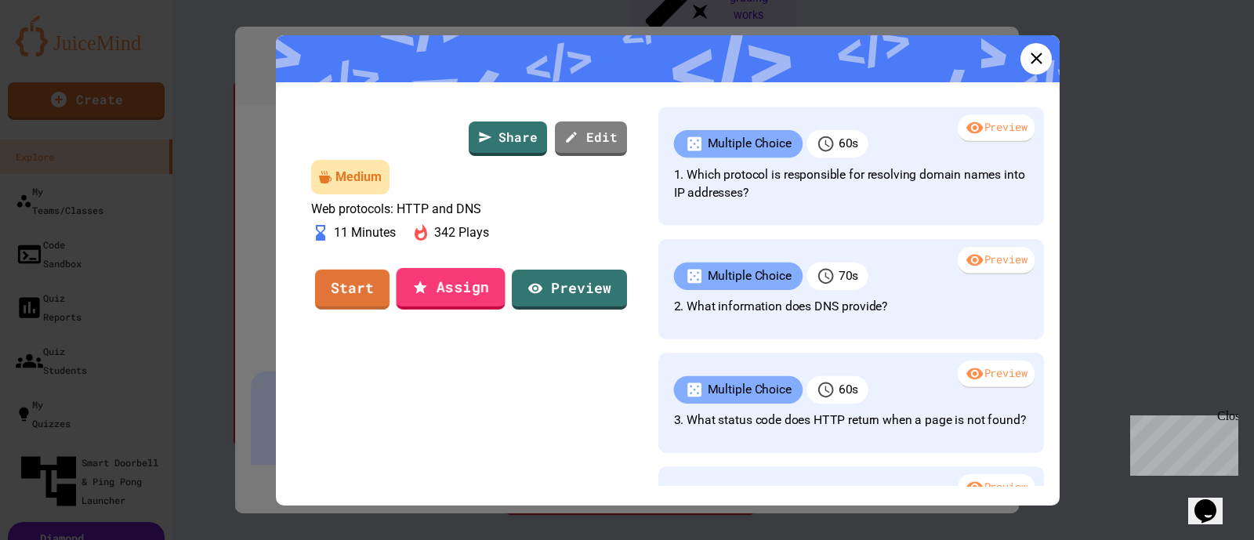
click at [353, 310] on link "Start" at bounding box center [352, 290] width 74 height 40
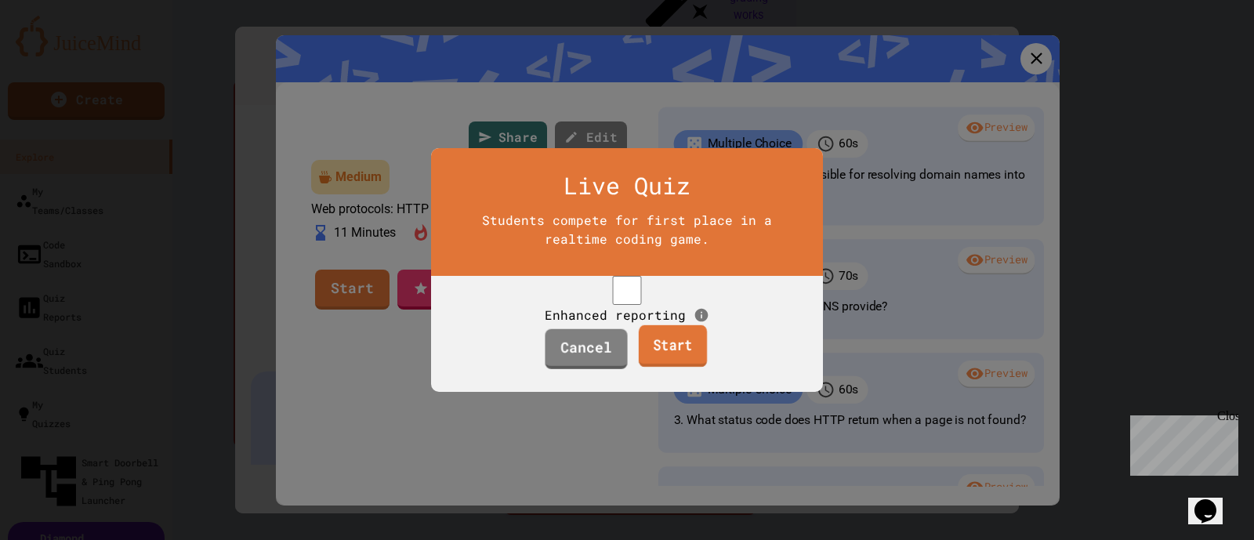
click at [666, 360] on link "Start" at bounding box center [672, 346] width 68 height 42
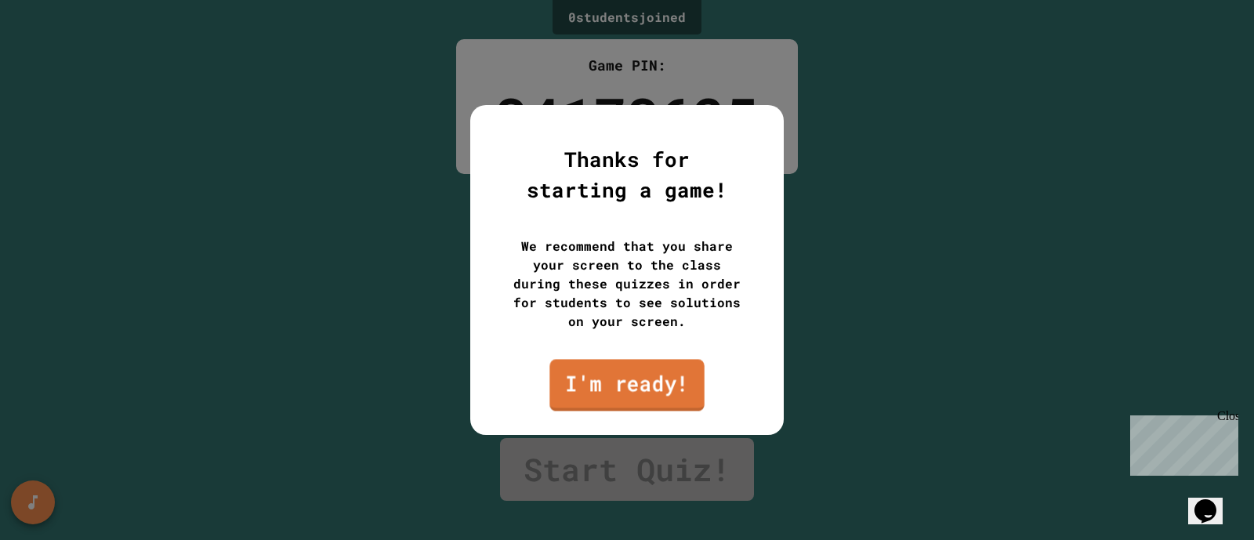
drag, startPoint x: 634, startPoint y: 375, endPoint x: 564, endPoint y: 381, distance: 70.0
click at [635, 375] on link "I'm ready!" at bounding box center [626, 385] width 154 height 52
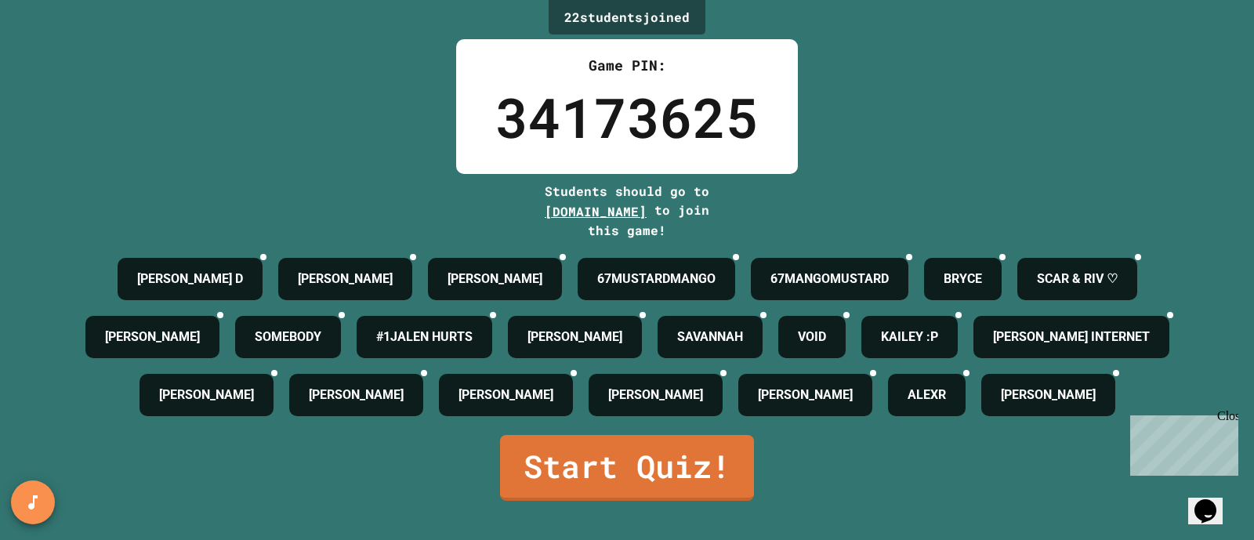
scroll to position [67, 0]
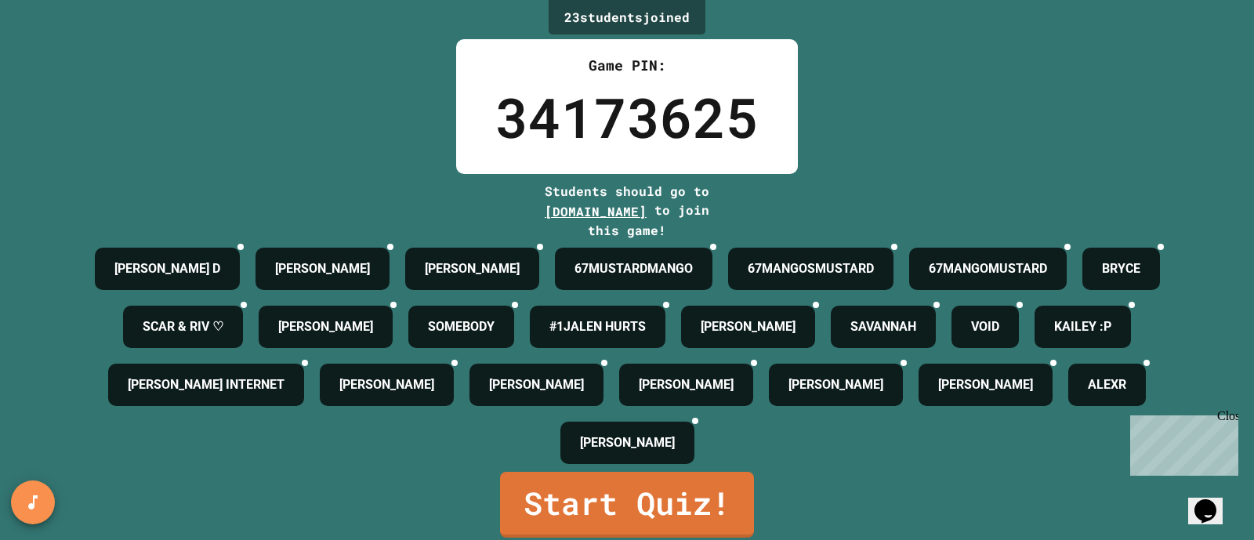
click at [677, 476] on link "Start Quiz!" at bounding box center [627, 505] width 254 height 66
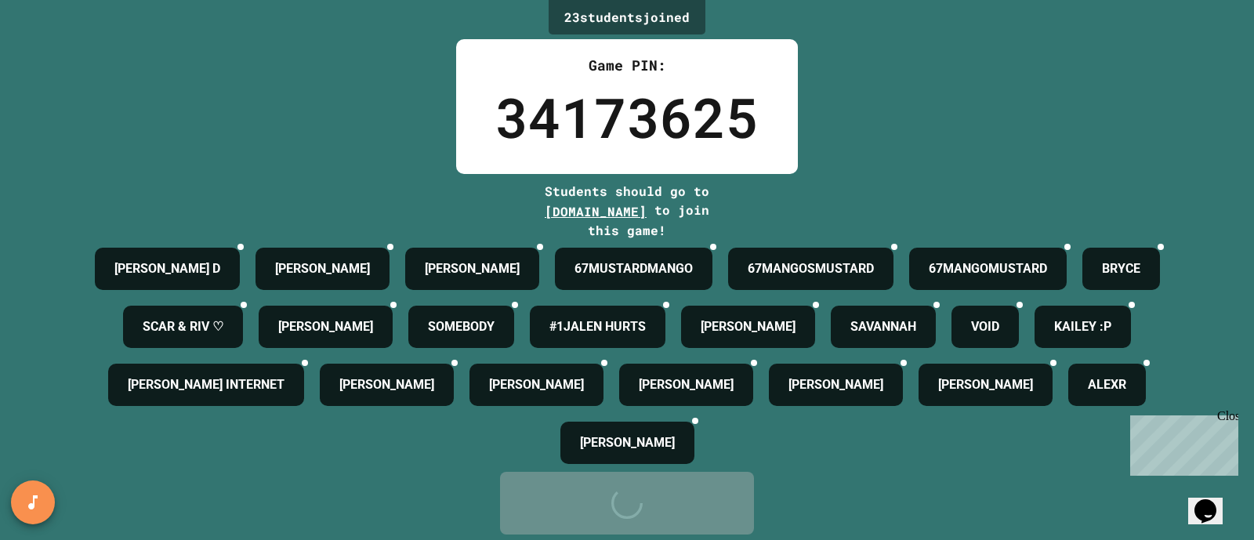
scroll to position [0, 0]
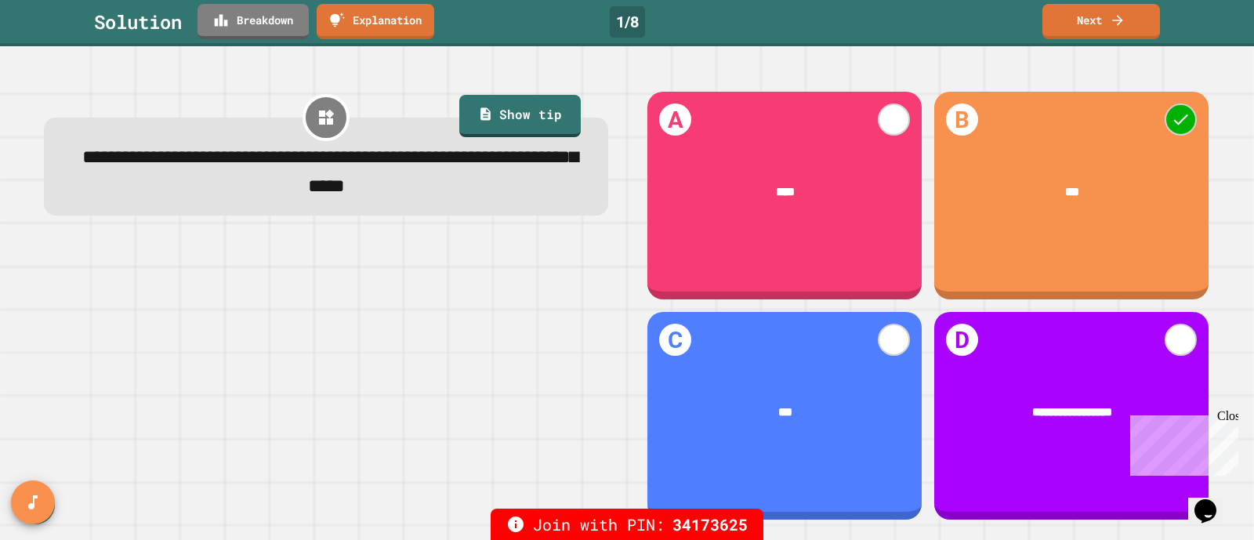
click at [1111, 25] on icon at bounding box center [1118, 21] width 16 height 16
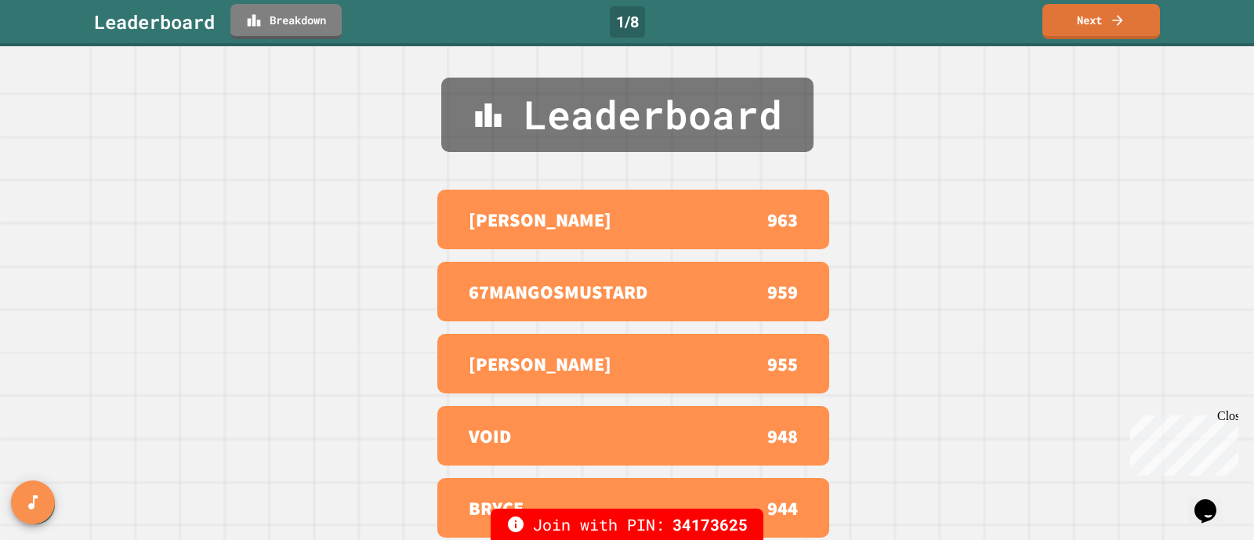
click at [1089, 25] on link "Next" at bounding box center [1101, 21] width 118 height 35
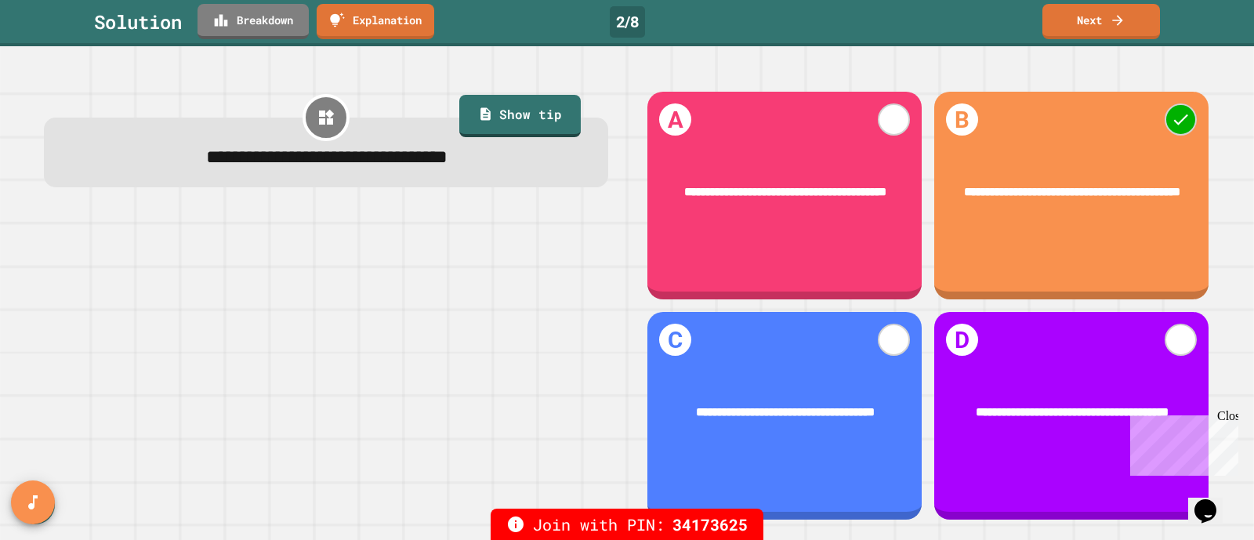
click at [1124, 27] on icon at bounding box center [1118, 21] width 16 height 16
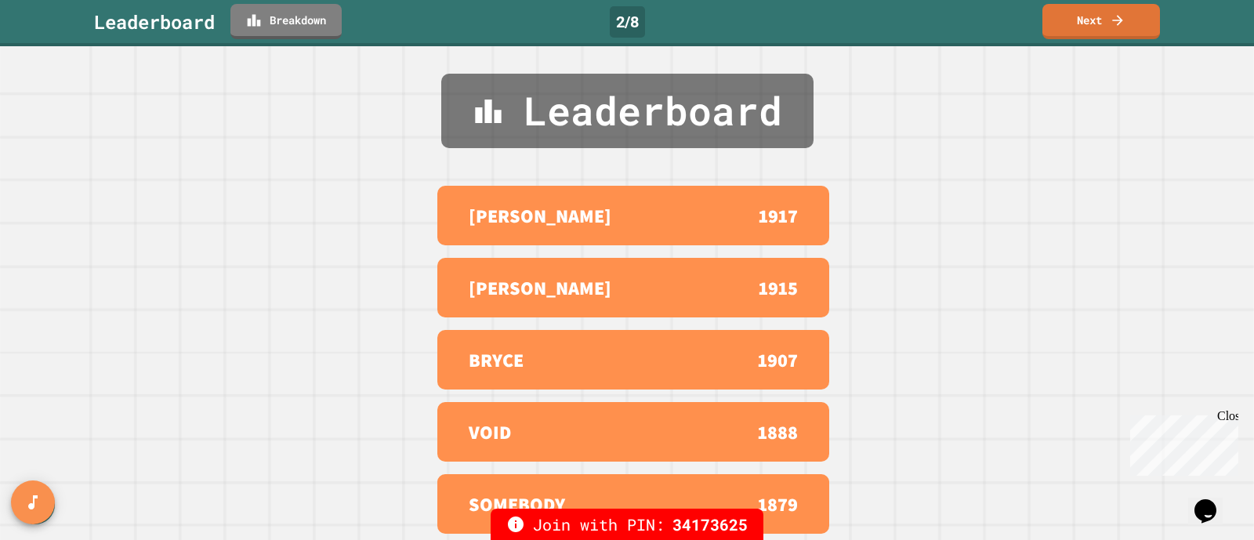
scroll to position [16, 0]
click at [1120, 11] on link "Next" at bounding box center [1101, 21] width 118 height 35
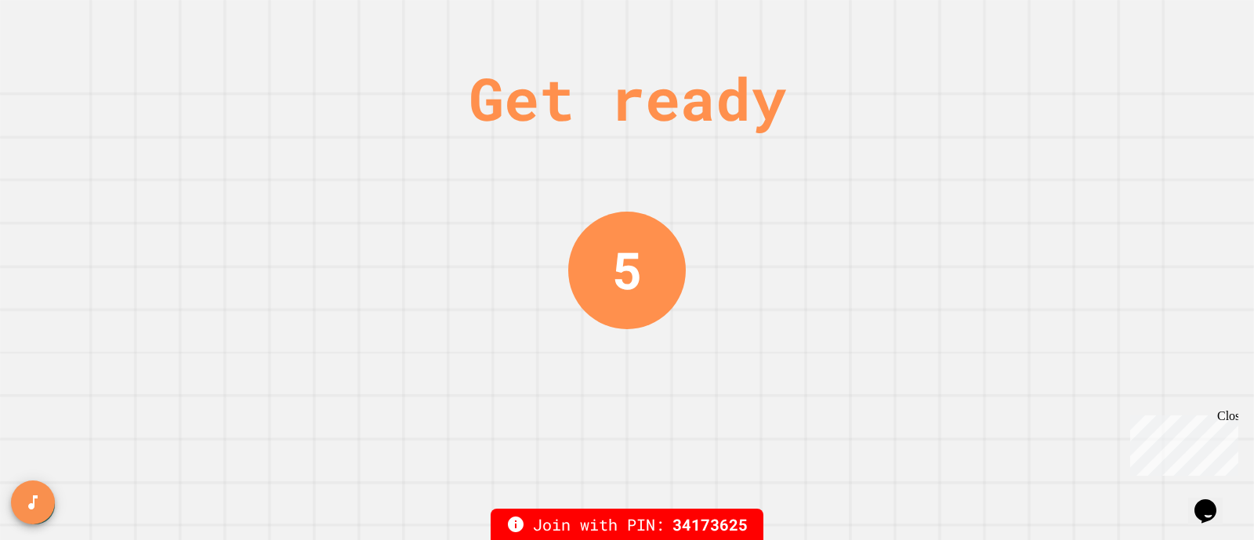
scroll to position [0, 0]
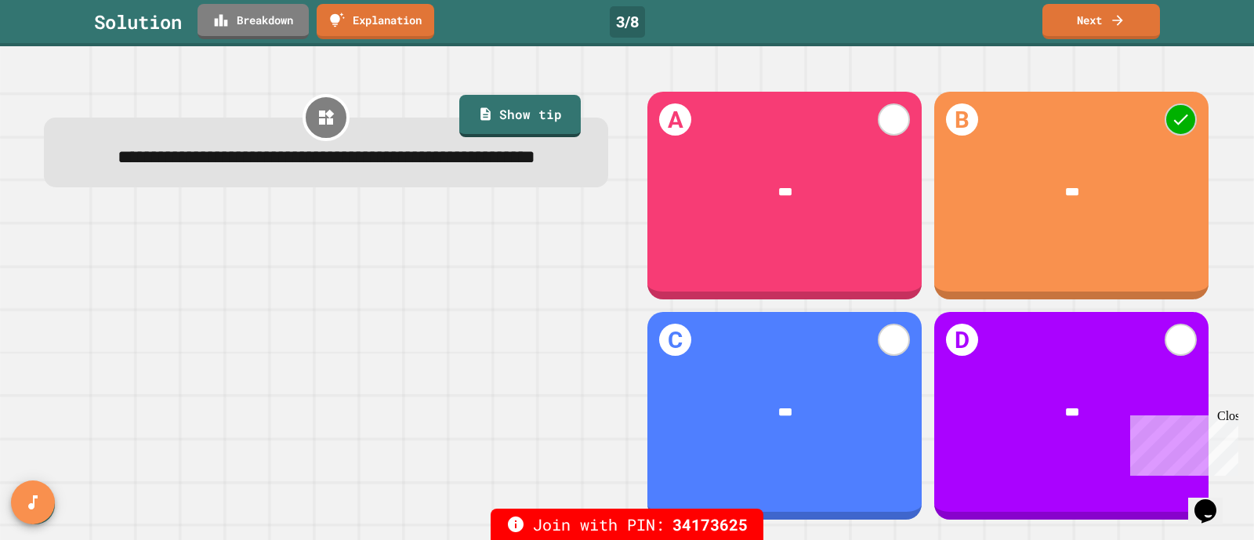
click at [1106, 30] on link "Next" at bounding box center [1101, 21] width 118 height 35
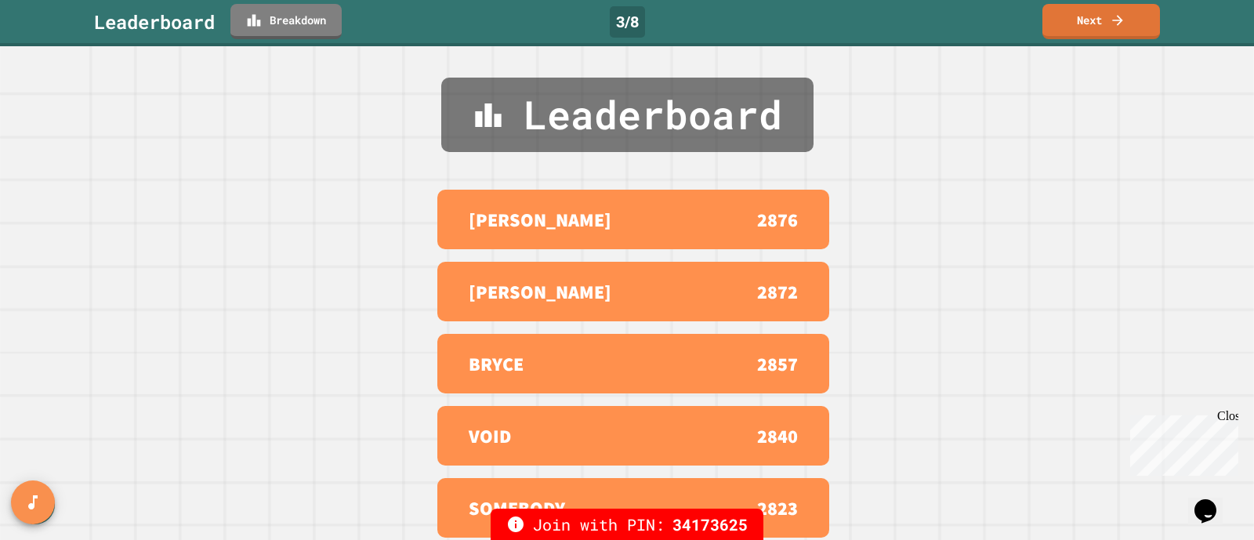
click at [1093, 25] on link "Next" at bounding box center [1101, 21] width 118 height 35
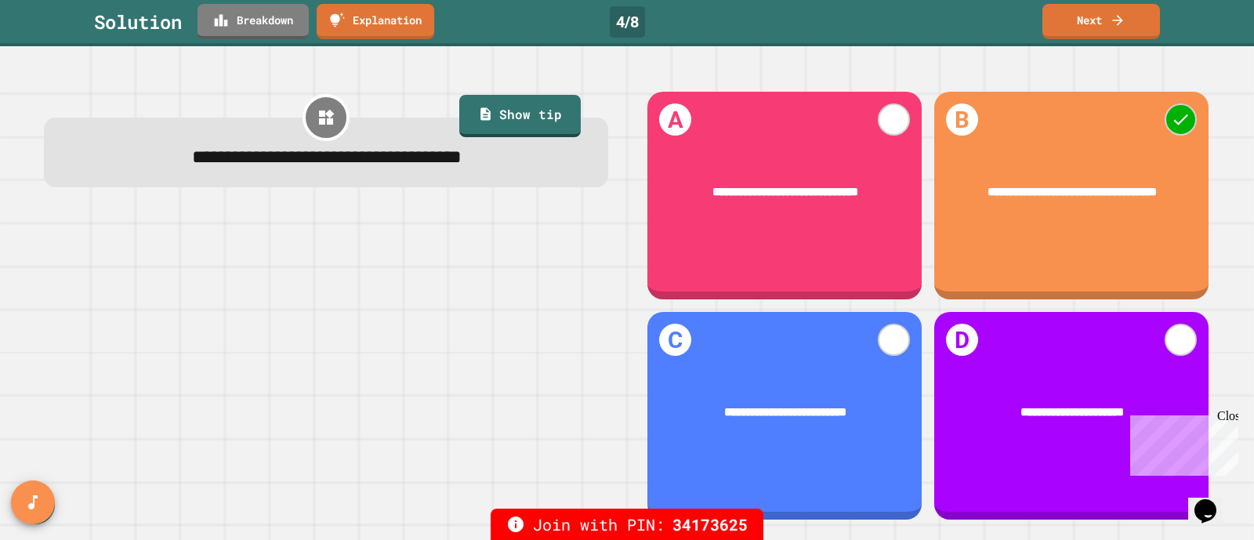
click at [1124, 27] on link "Next" at bounding box center [1101, 21] width 118 height 35
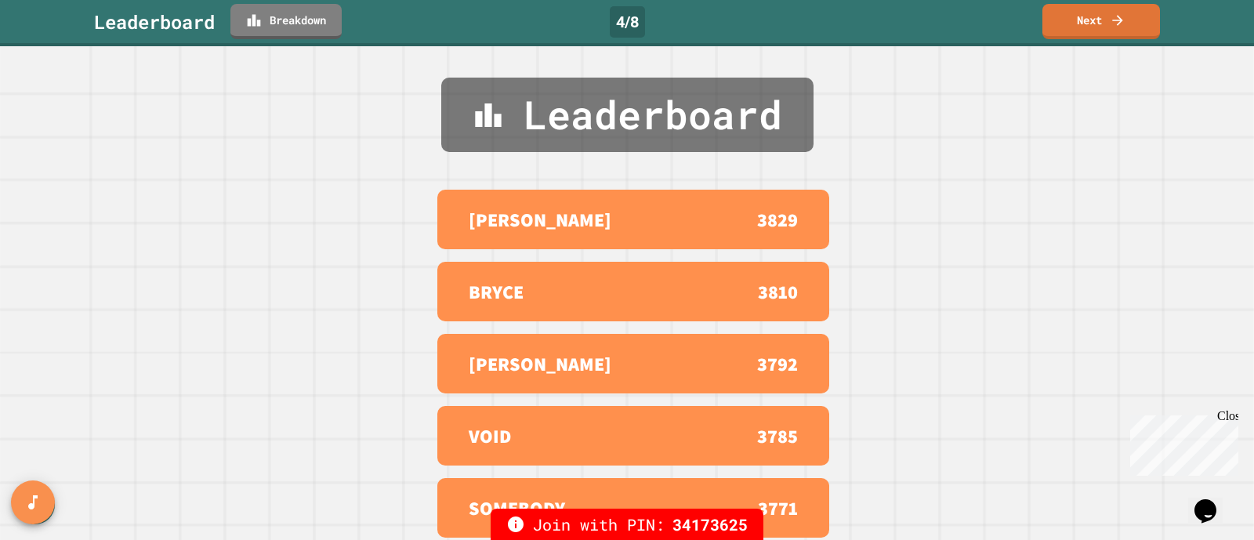
click at [1091, 20] on link "Next" at bounding box center [1101, 21] width 118 height 35
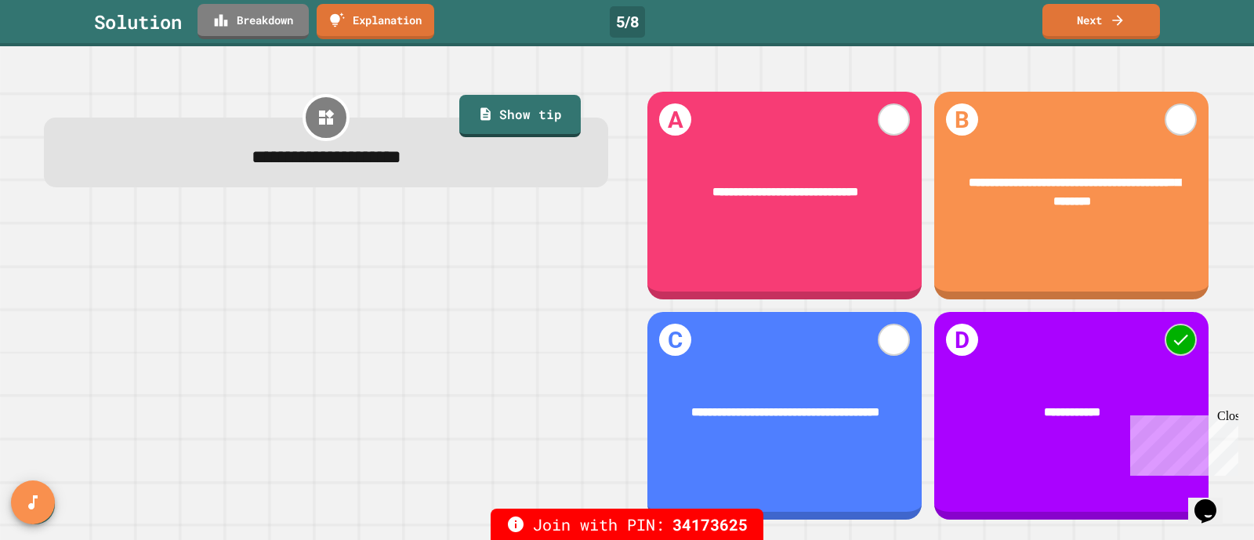
click at [1117, 18] on icon at bounding box center [1118, 21] width 16 height 16
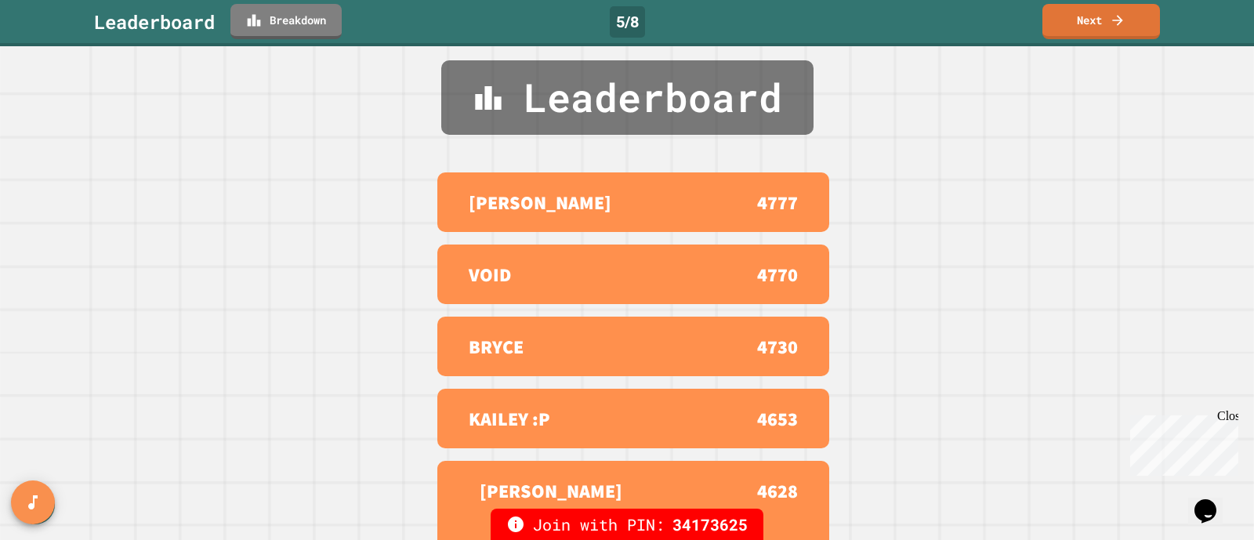
scroll to position [16, 0]
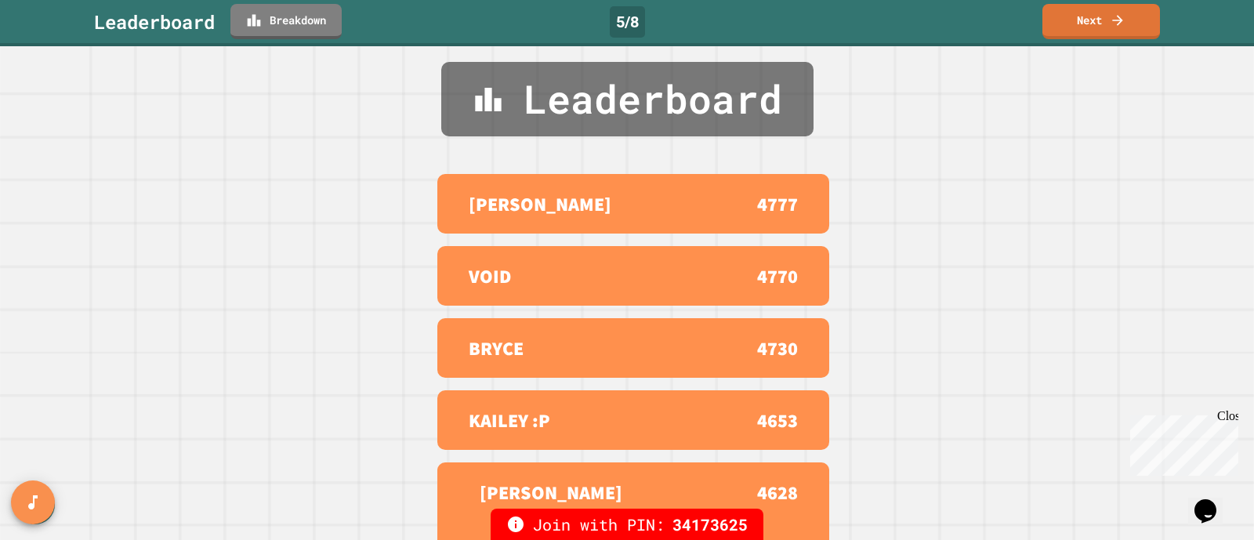
click at [1095, 29] on link "Next" at bounding box center [1101, 21] width 118 height 35
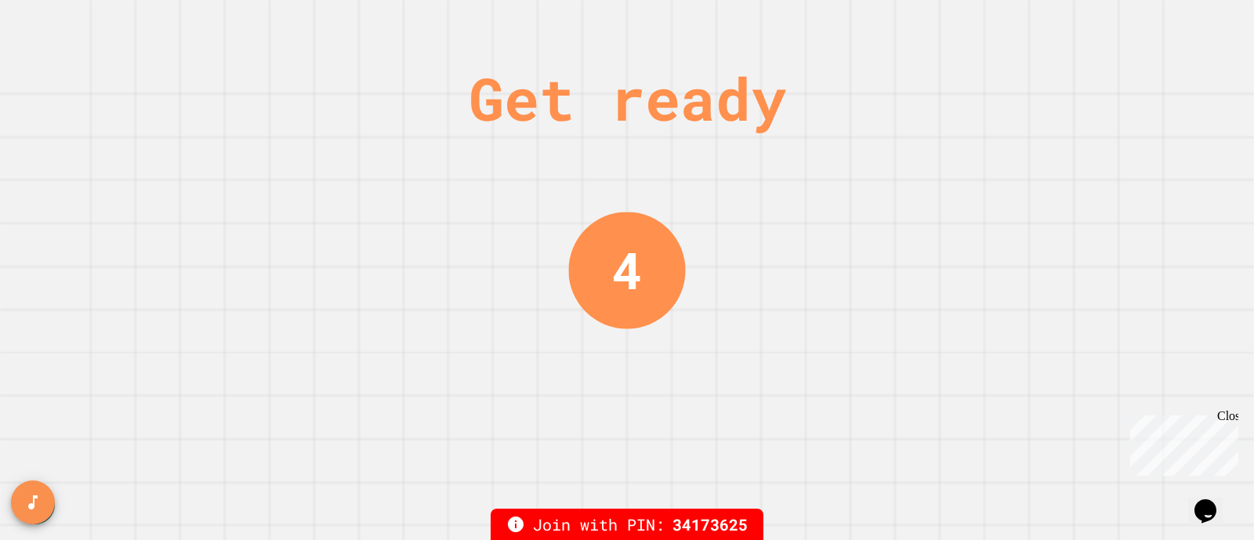
scroll to position [0, 0]
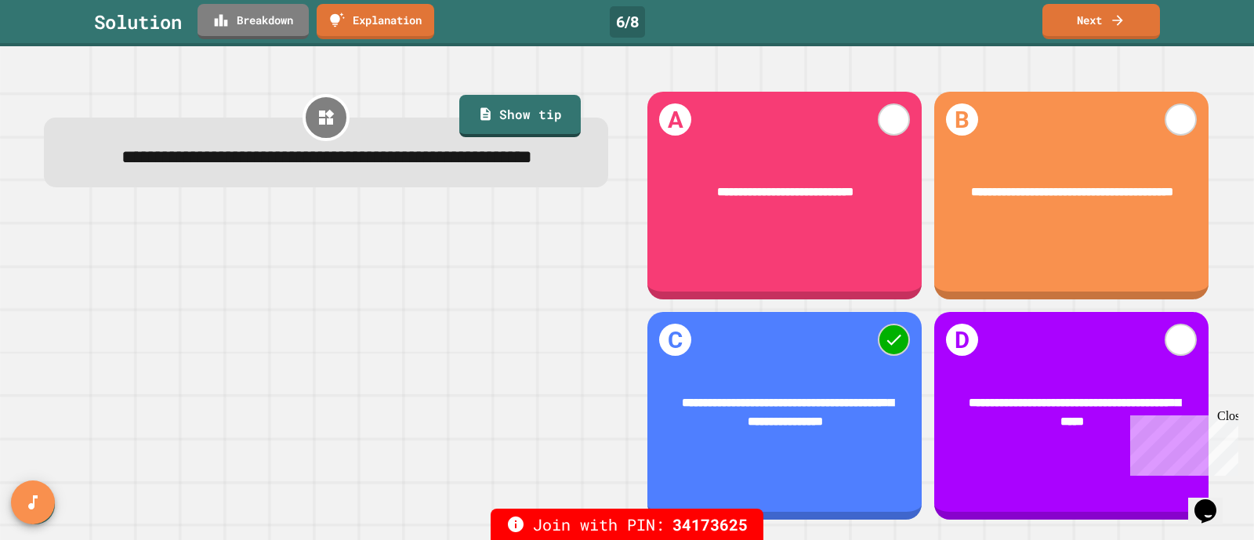
click at [1097, 28] on link "Next" at bounding box center [1101, 21] width 118 height 35
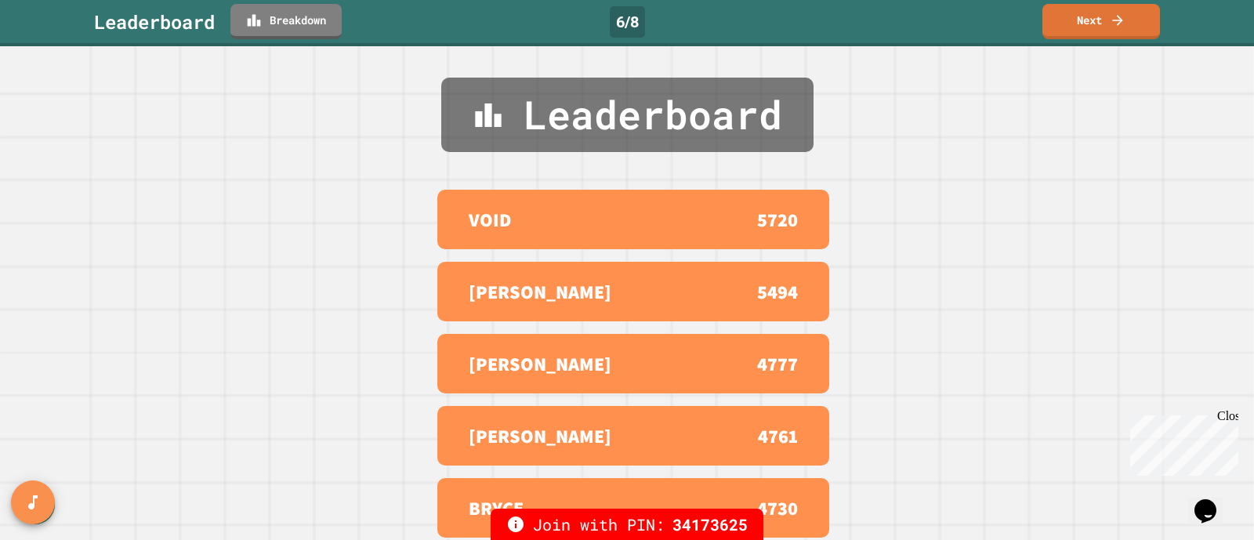
click at [1124, 20] on icon at bounding box center [1118, 21] width 16 height 16
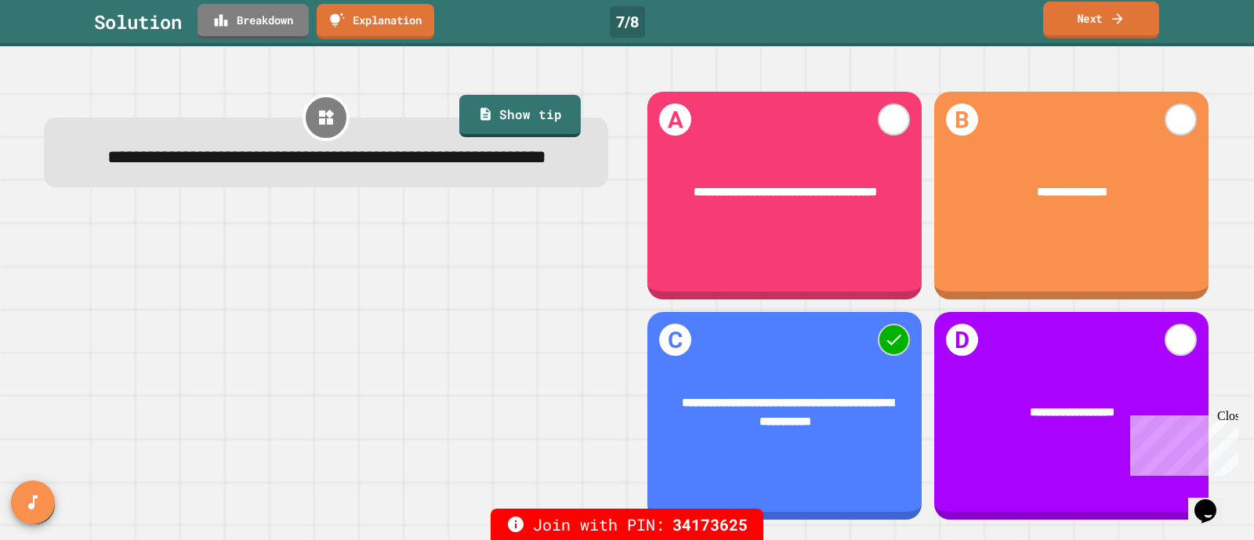
click at [1089, 24] on link "Next" at bounding box center [1101, 20] width 116 height 37
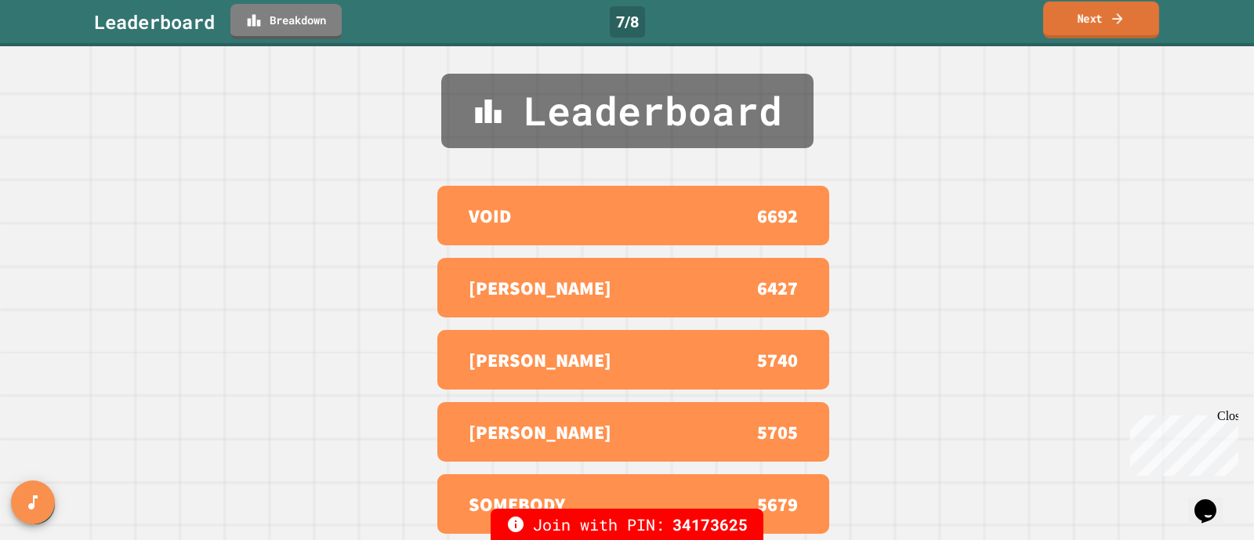
scroll to position [16, 0]
click at [1130, 13] on link "Next" at bounding box center [1100, 20] width 119 height 37
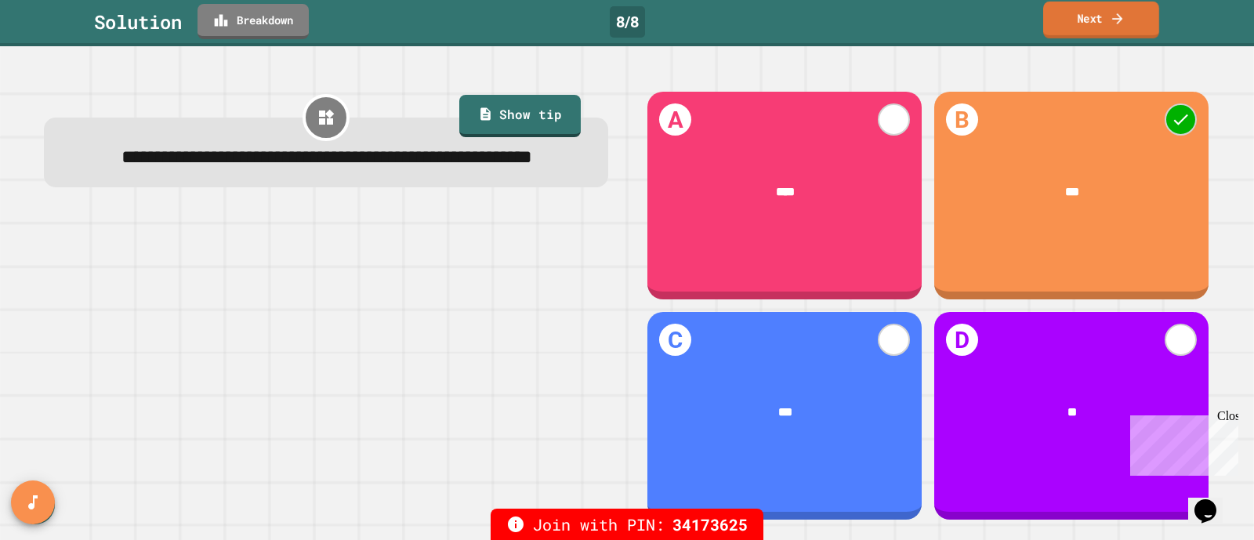
click at [1105, 31] on link "Next" at bounding box center [1101, 20] width 116 height 37
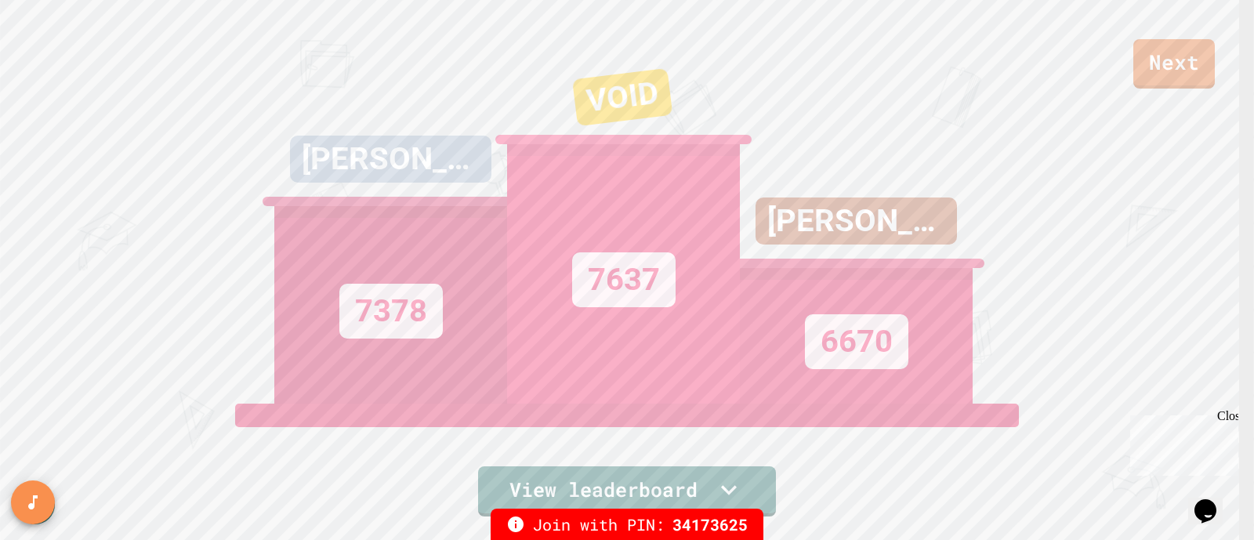
click at [686, 466] on link "View leaderboard" at bounding box center [627, 491] width 298 height 50
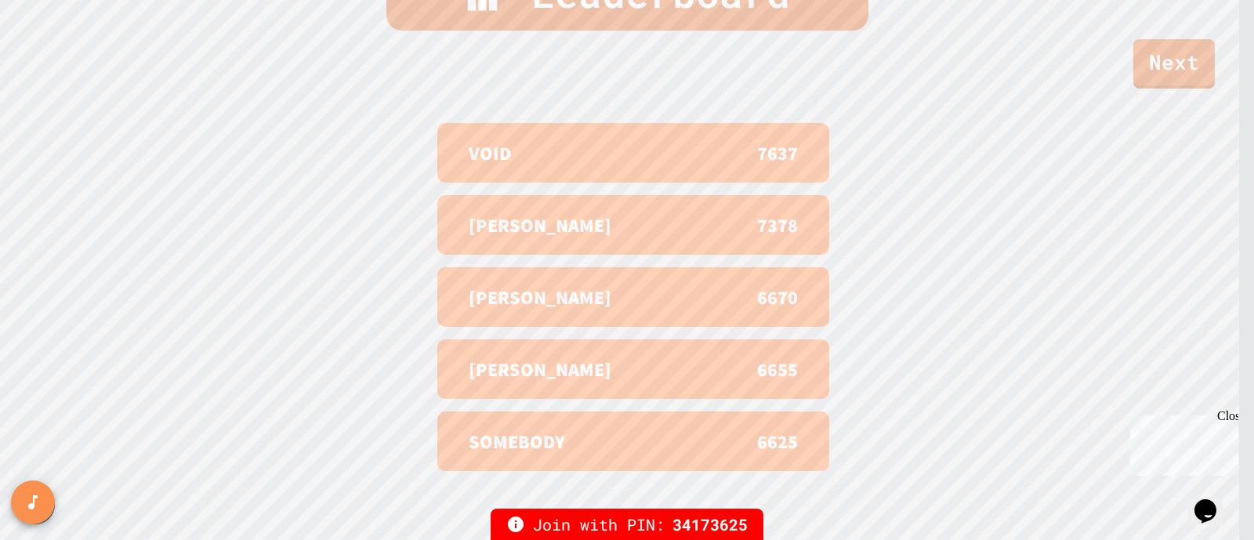
scroll to position [647, 0]
